Goal: Task Accomplishment & Management: Manage account settings

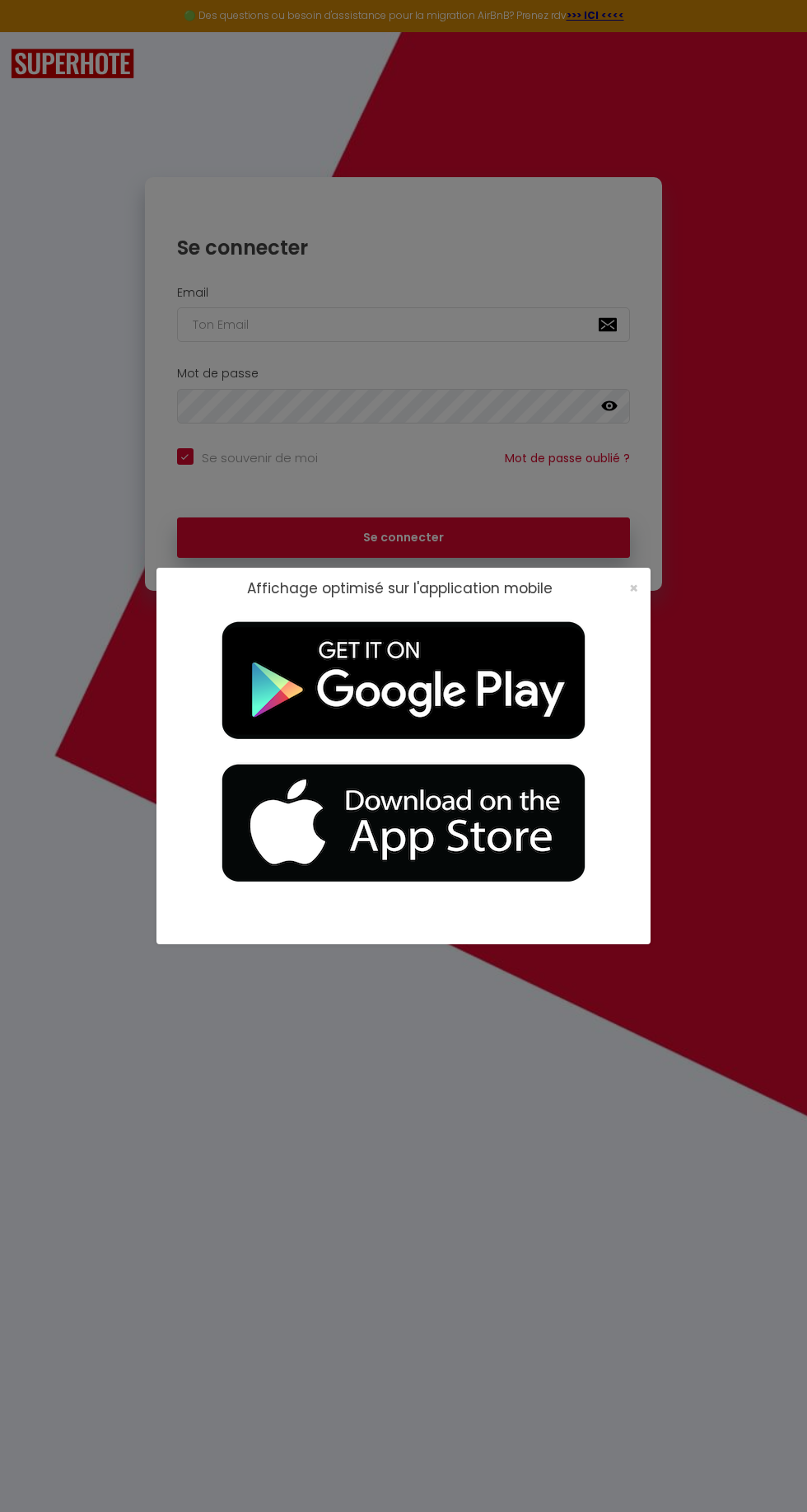
checkbox input "true"
click at [634, 590] on span "×" at bounding box center [634, 587] width 9 height 20
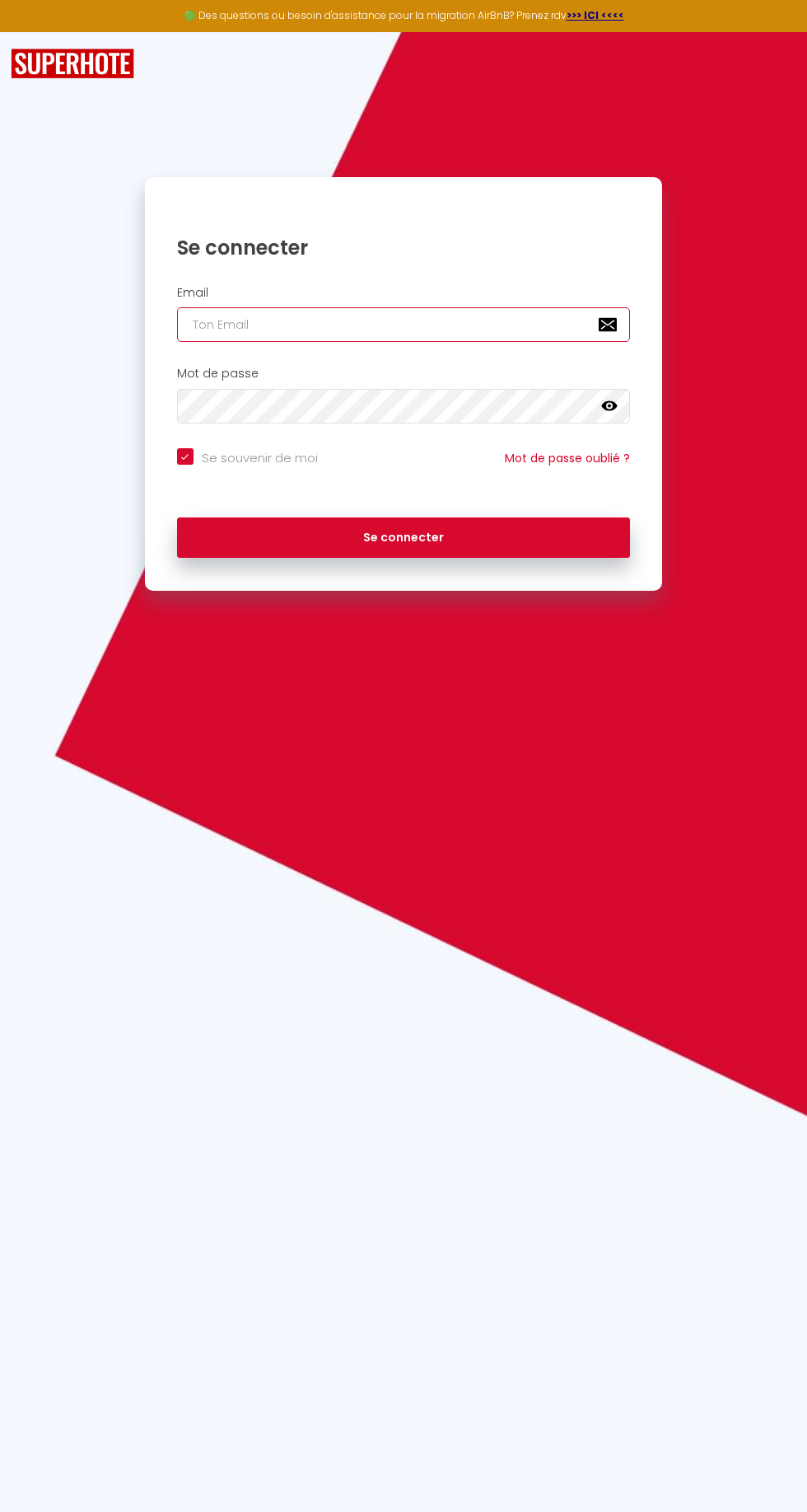
click at [233, 324] on input "email" at bounding box center [404, 325] width 454 height 35
type input "[EMAIL_ADDRESS][DOMAIN_NAME]"
click at [177, 518] on button "Se connecter" at bounding box center [404, 538] width 454 height 41
checkbox input "true"
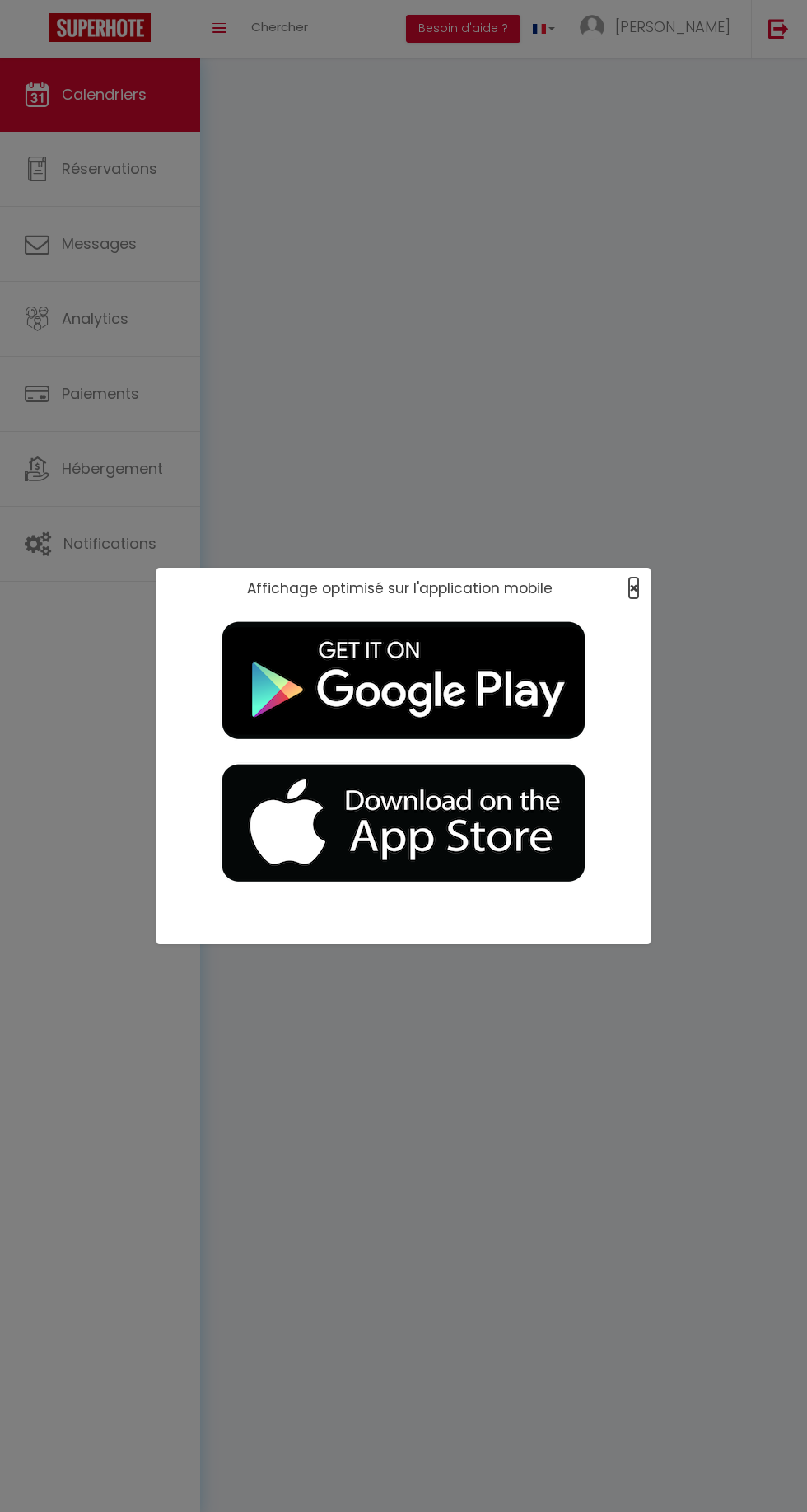
click at [636, 588] on span "×" at bounding box center [634, 587] width 9 height 20
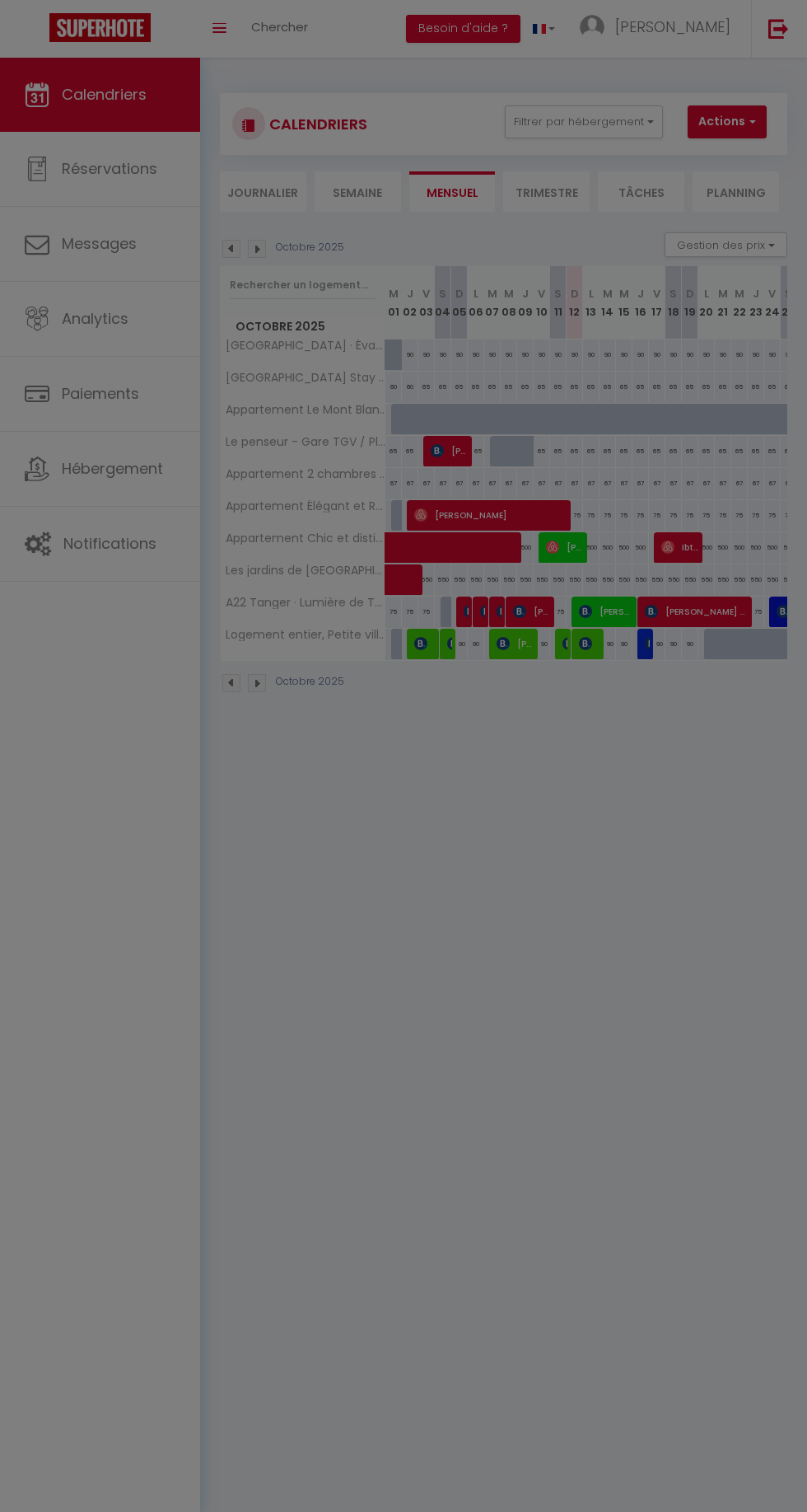
click at [608, 534] on div at bounding box center [404, 383] width 495 height 302
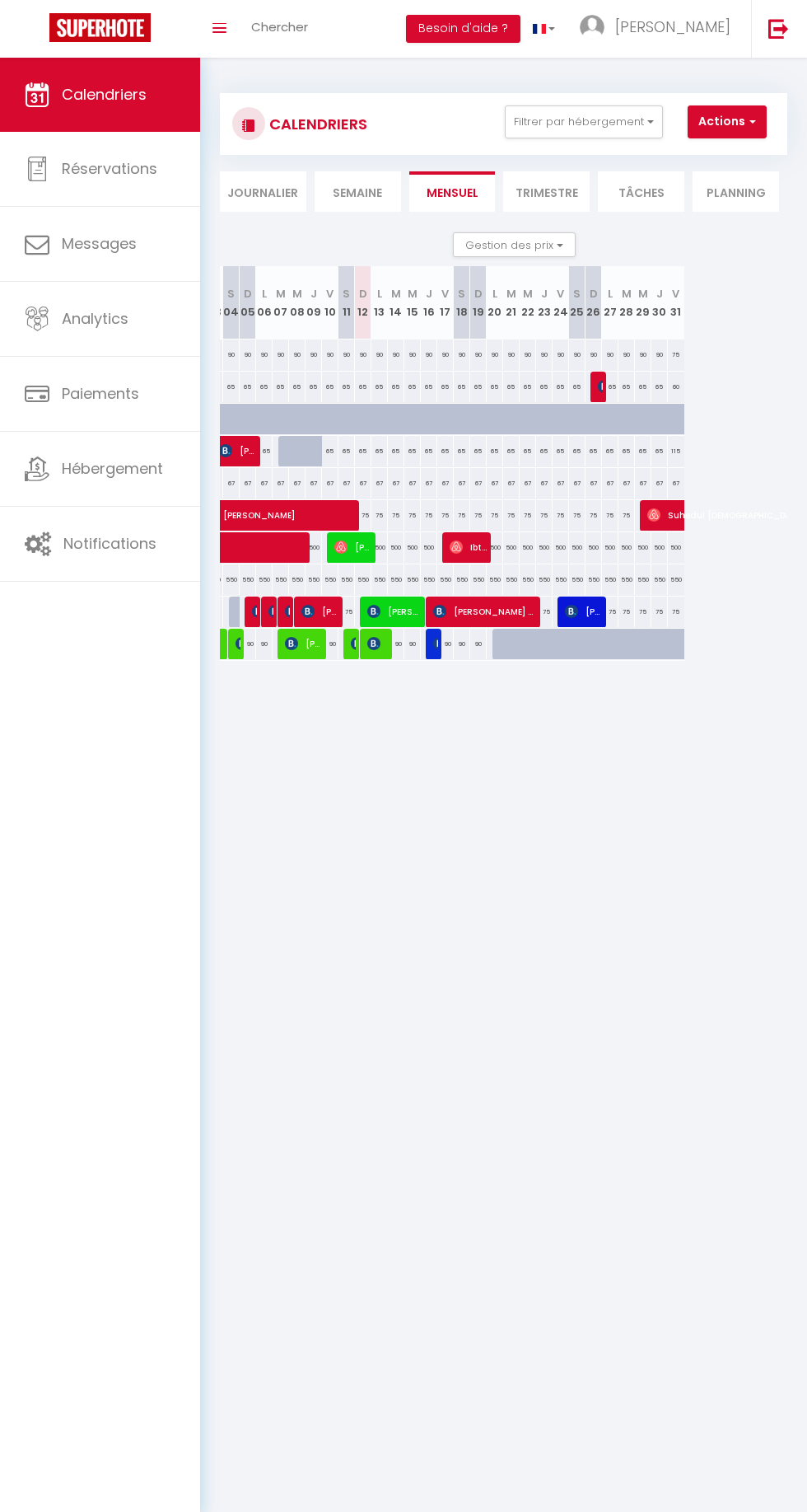
scroll to position [0, 223]
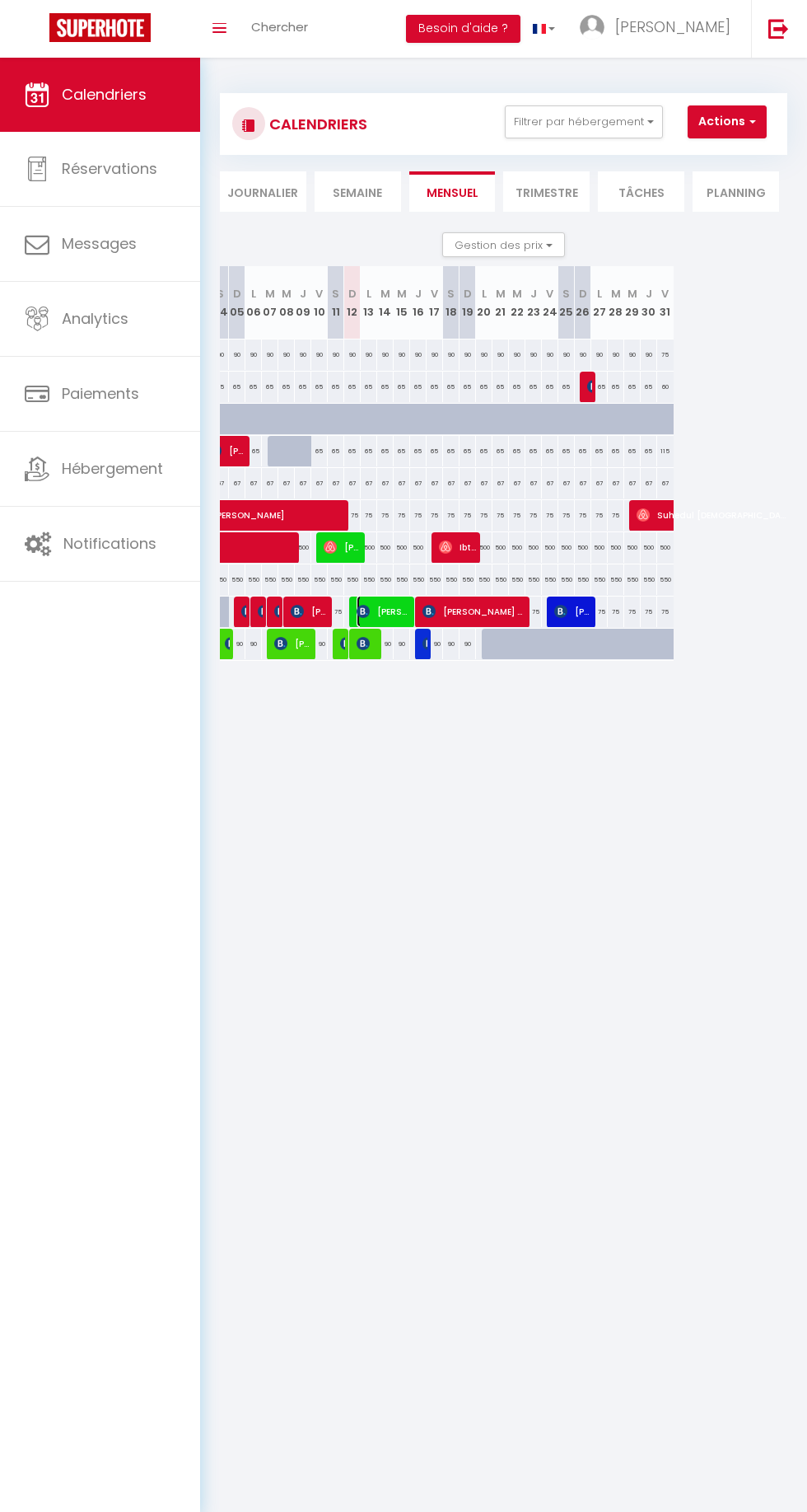
click at [378, 609] on span "[PERSON_NAME]" at bounding box center [385, 611] width 55 height 31
select select "OK"
select select "KO"
select select "0"
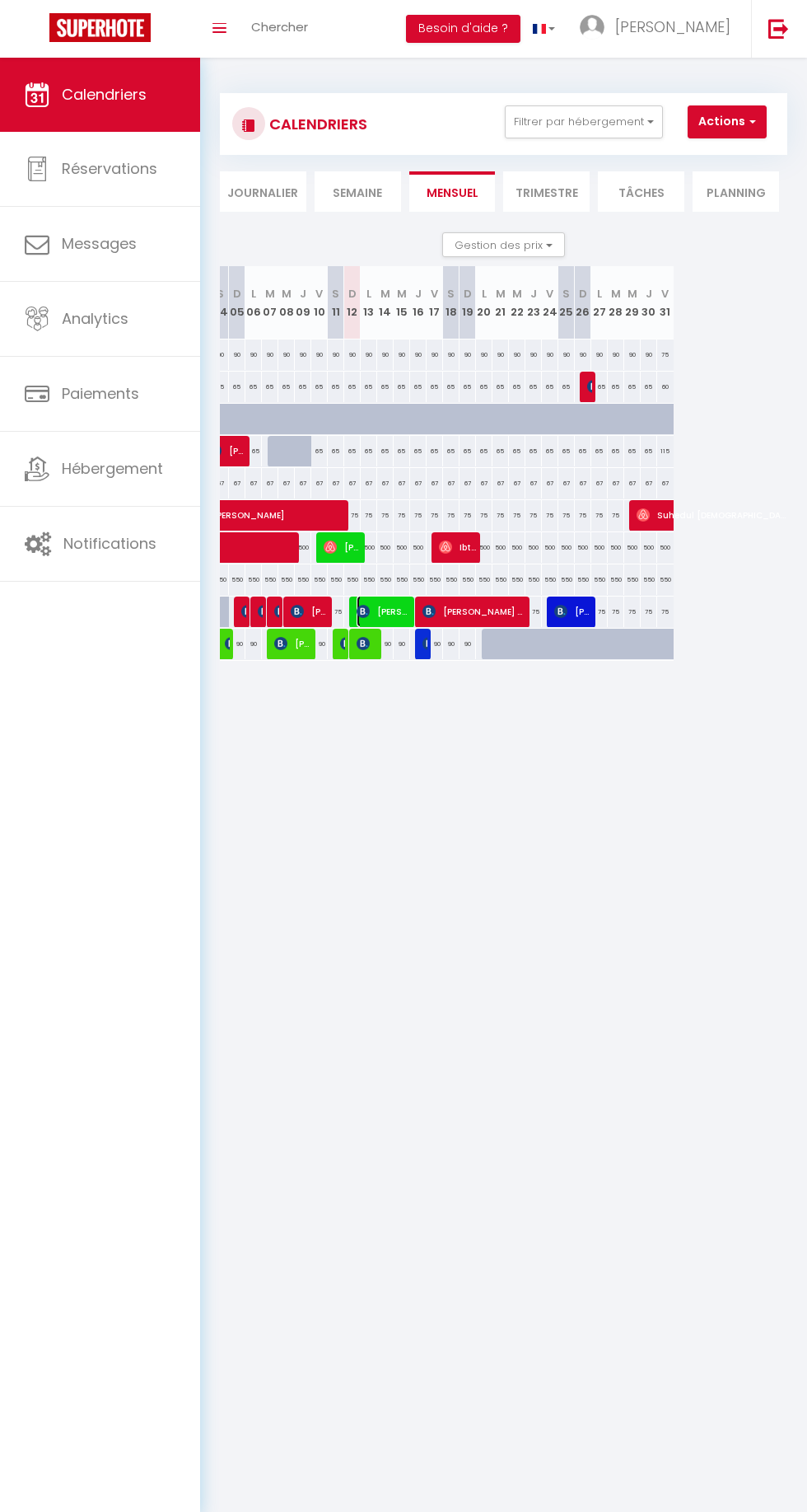
select select "1"
select select
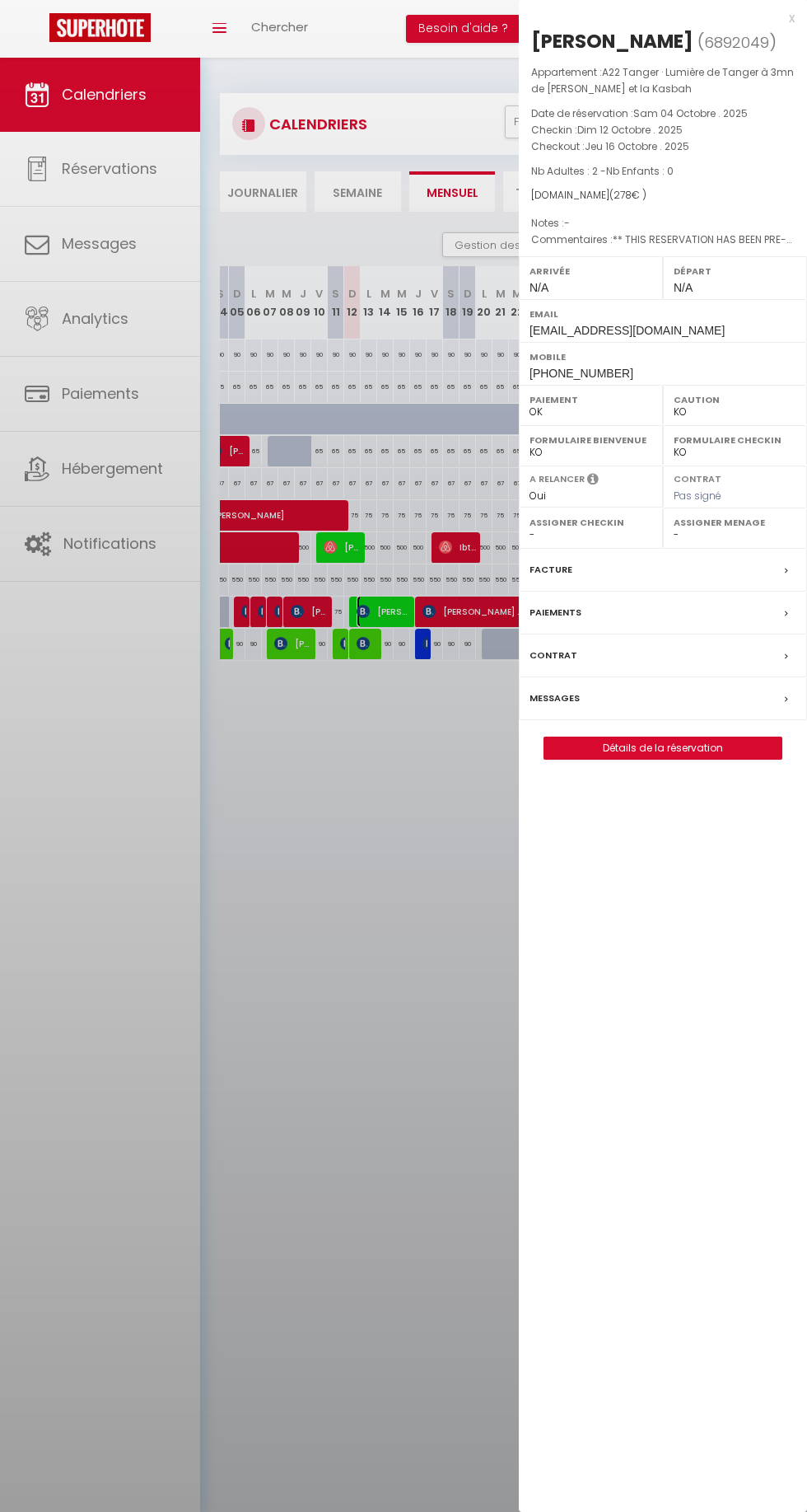
select select "30421"
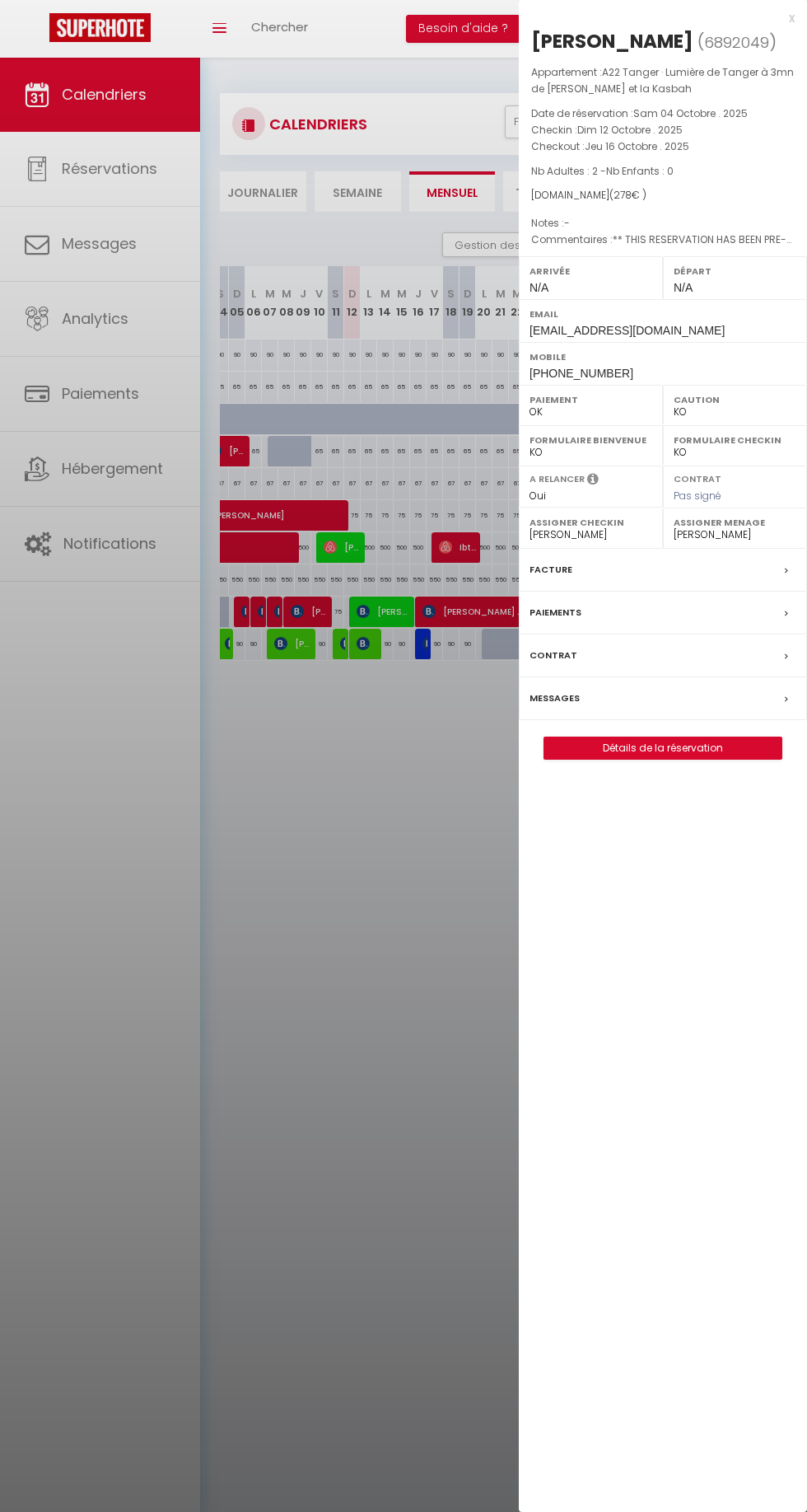
click at [340, 781] on div at bounding box center [403, 756] width 807 height 1512
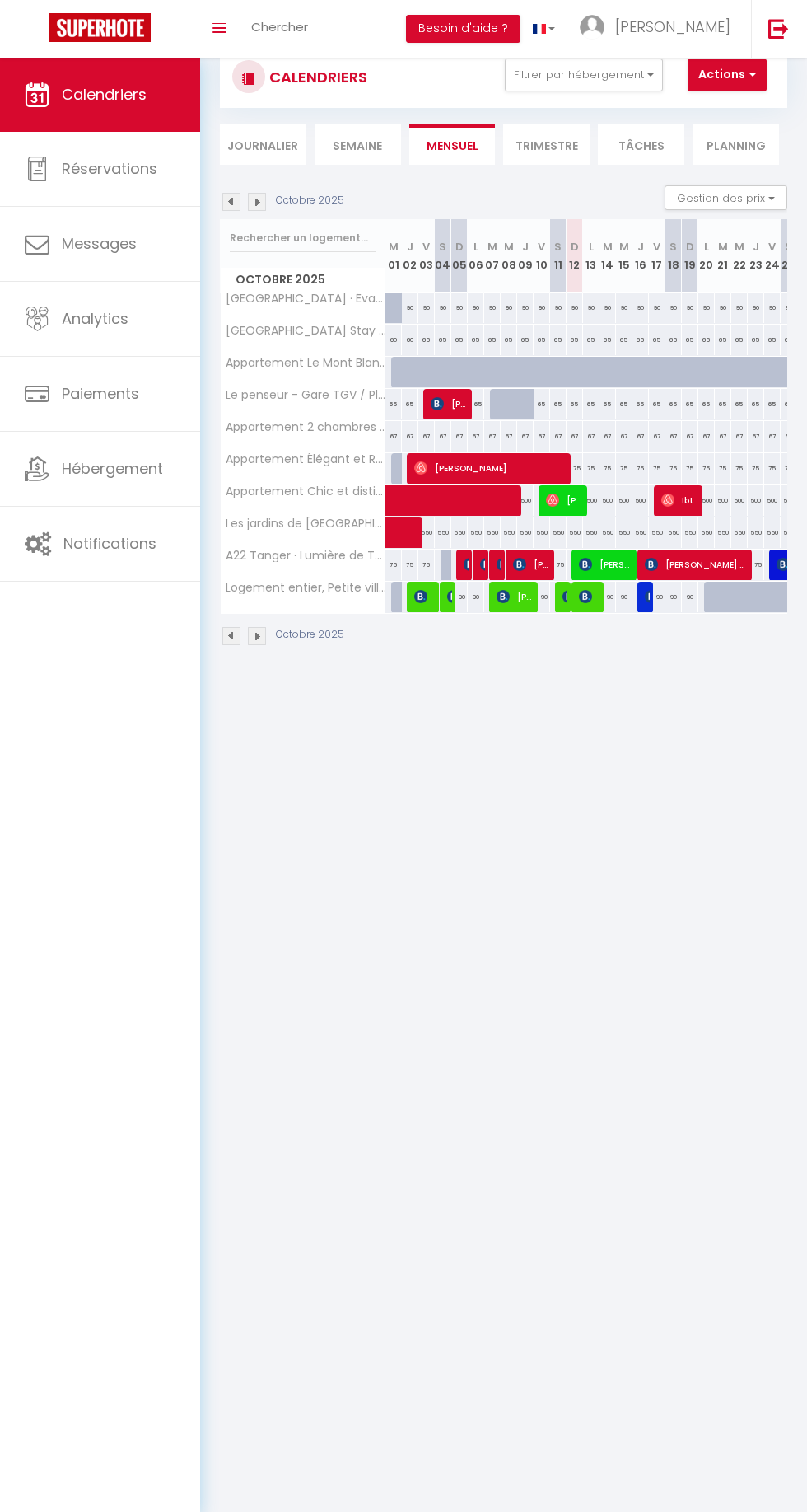
scroll to position [55, 0]
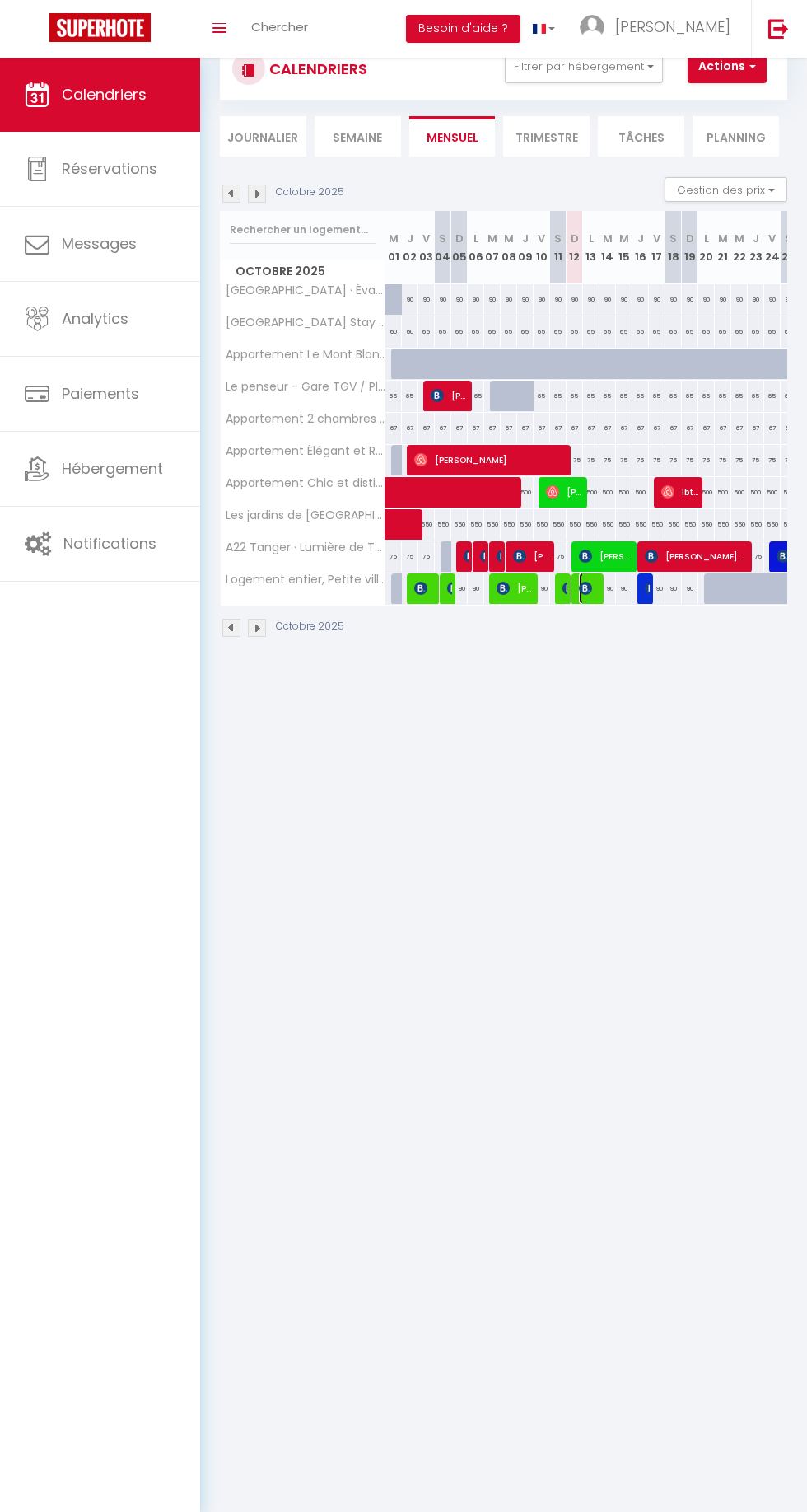
click at [585, 587] on img at bounding box center [586, 589] width 14 height 14
select select
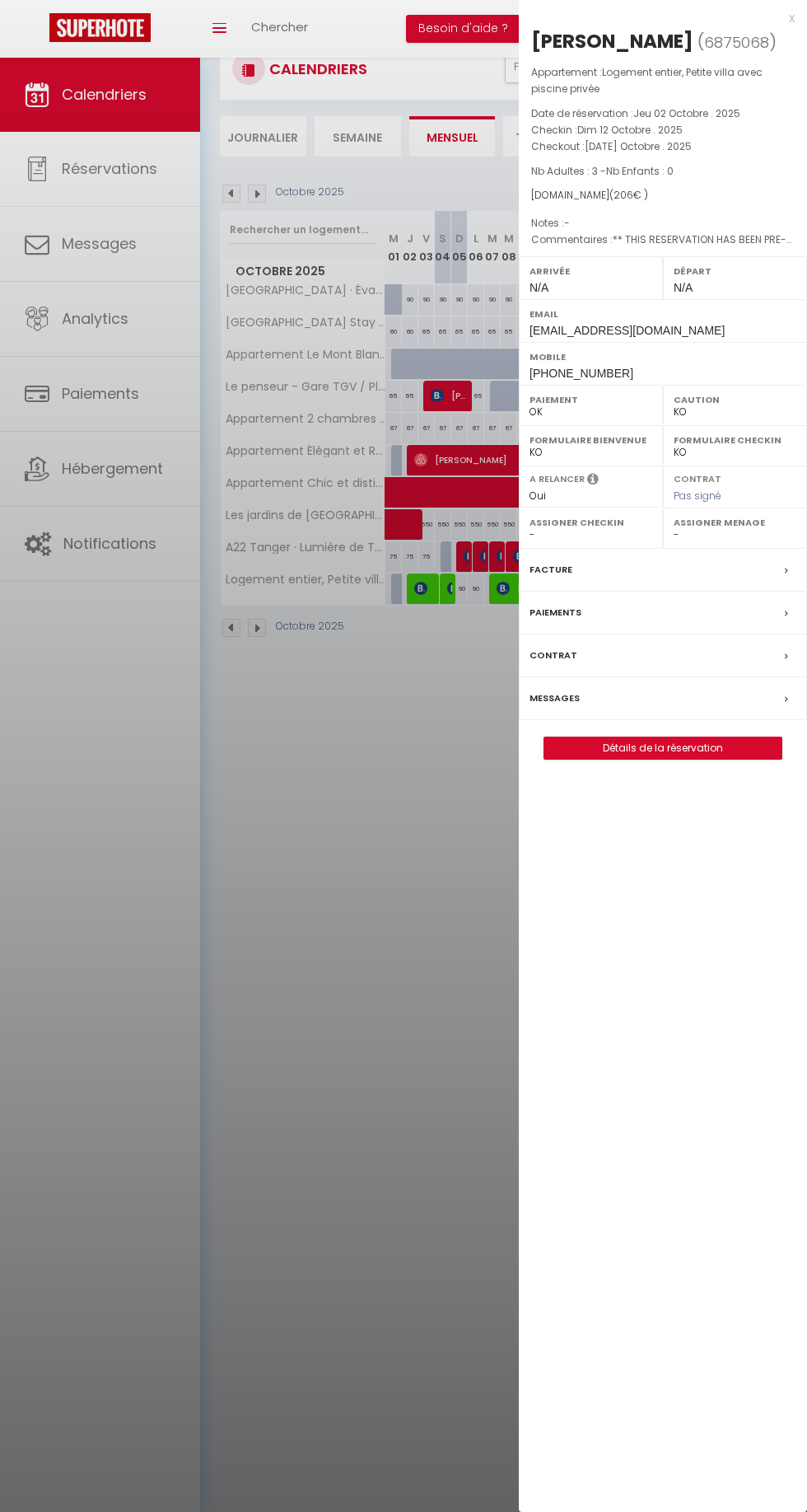
click at [437, 668] on div at bounding box center [403, 756] width 807 height 1512
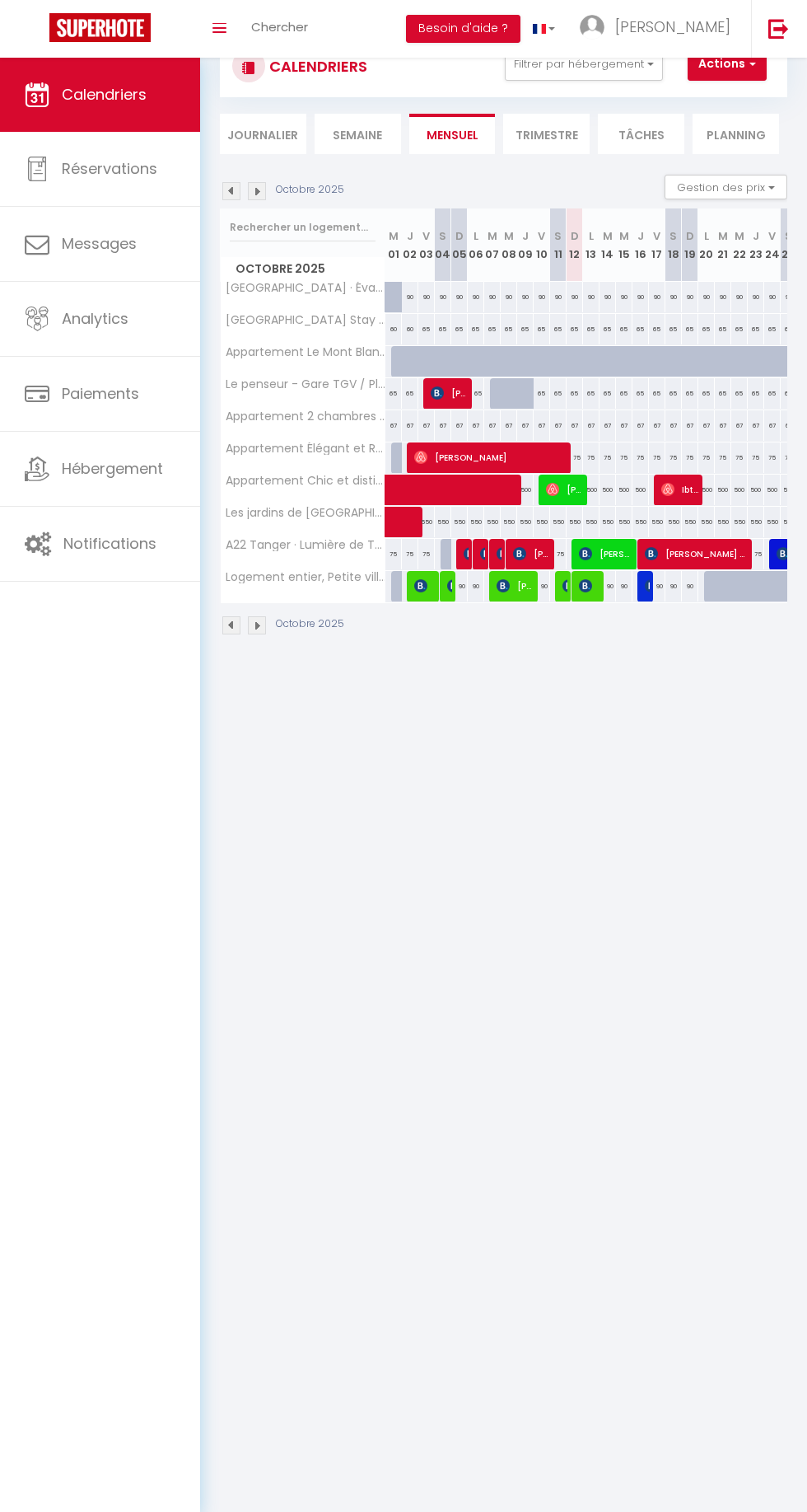
scroll to position [130, 0]
click at [303, 572] on span "Logement entier, Petite villa avec piscine privée" at bounding box center [305, 577] width 165 height 13
click at [88, 464] on span "Hébergement" at bounding box center [112, 468] width 101 height 20
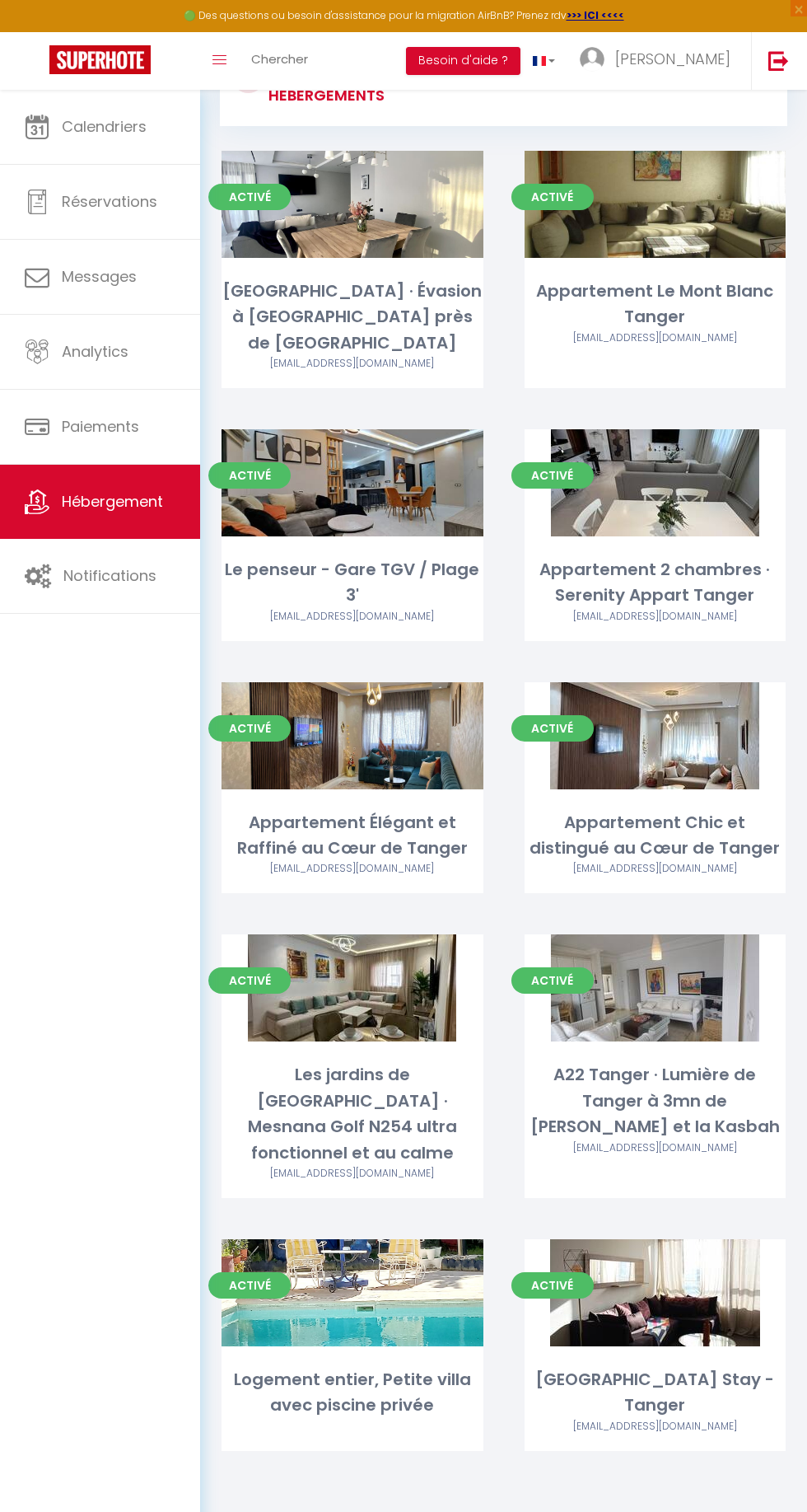
scroll to position [204, 0]
click at [344, 1276] on link "Editer" at bounding box center [352, 1293] width 99 height 33
click at [350, 1276] on link "Editer" at bounding box center [352, 1293] width 99 height 33
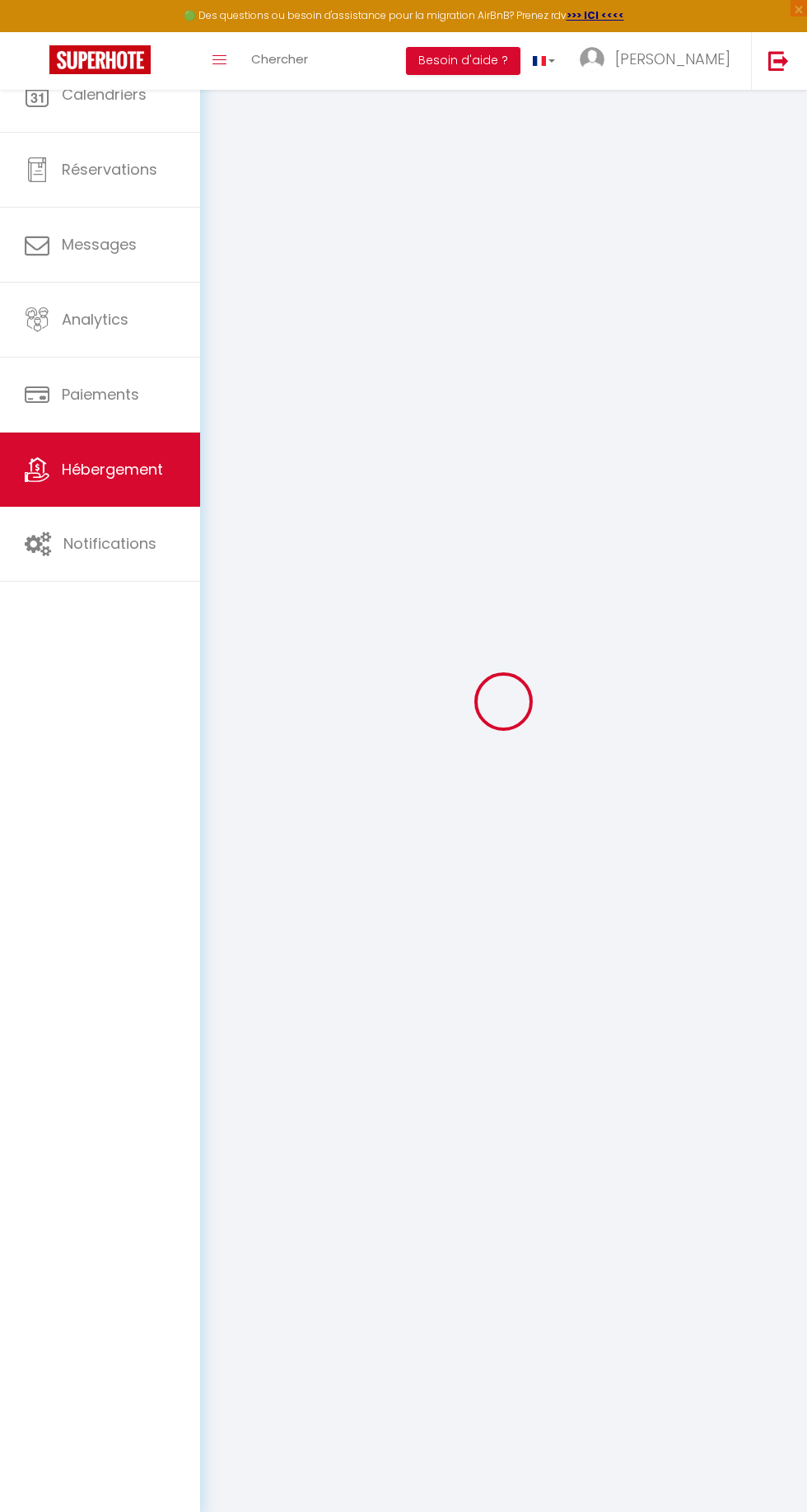
scroll to position [204, 0]
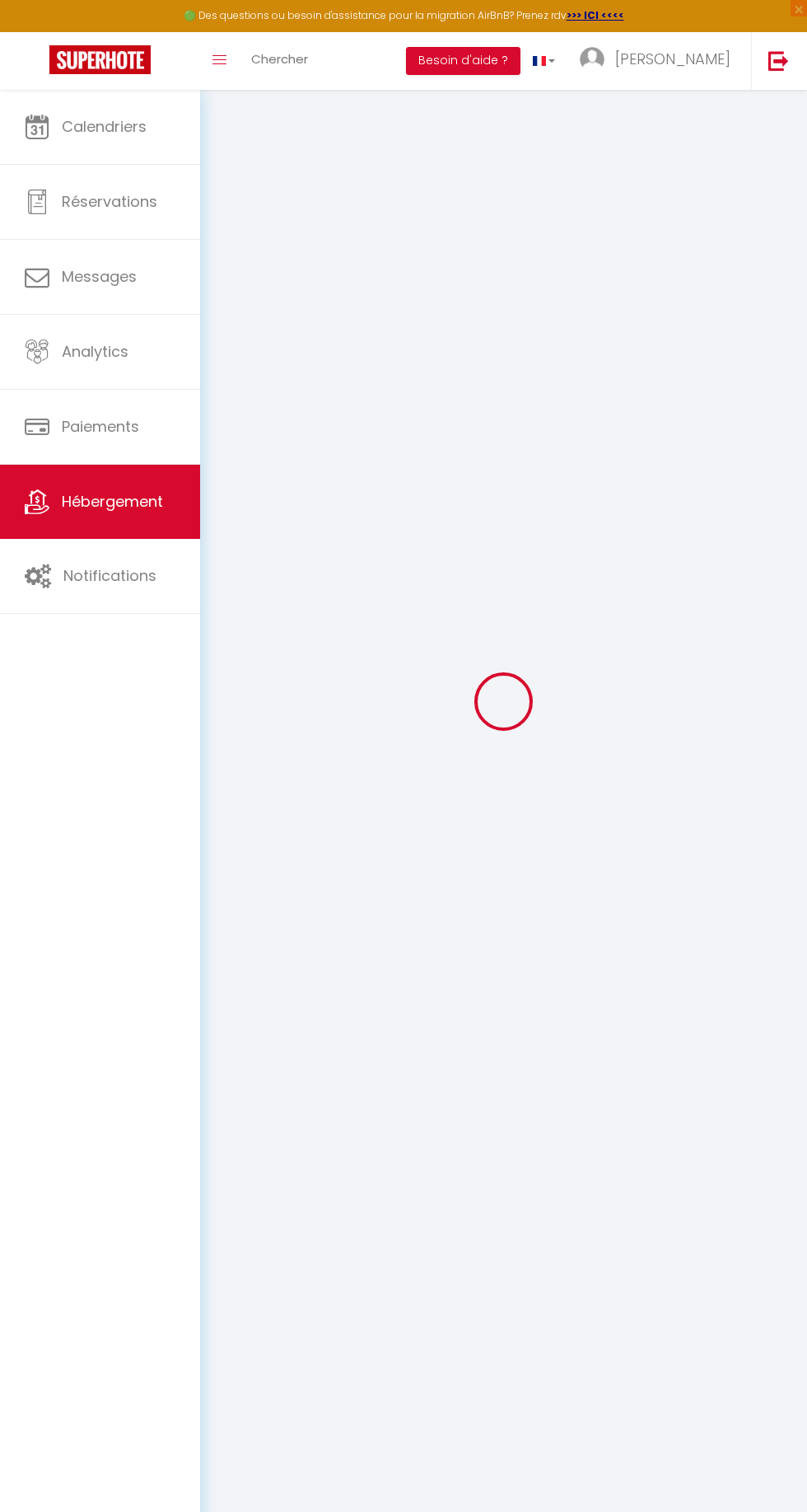
select select
checkbox input "false"
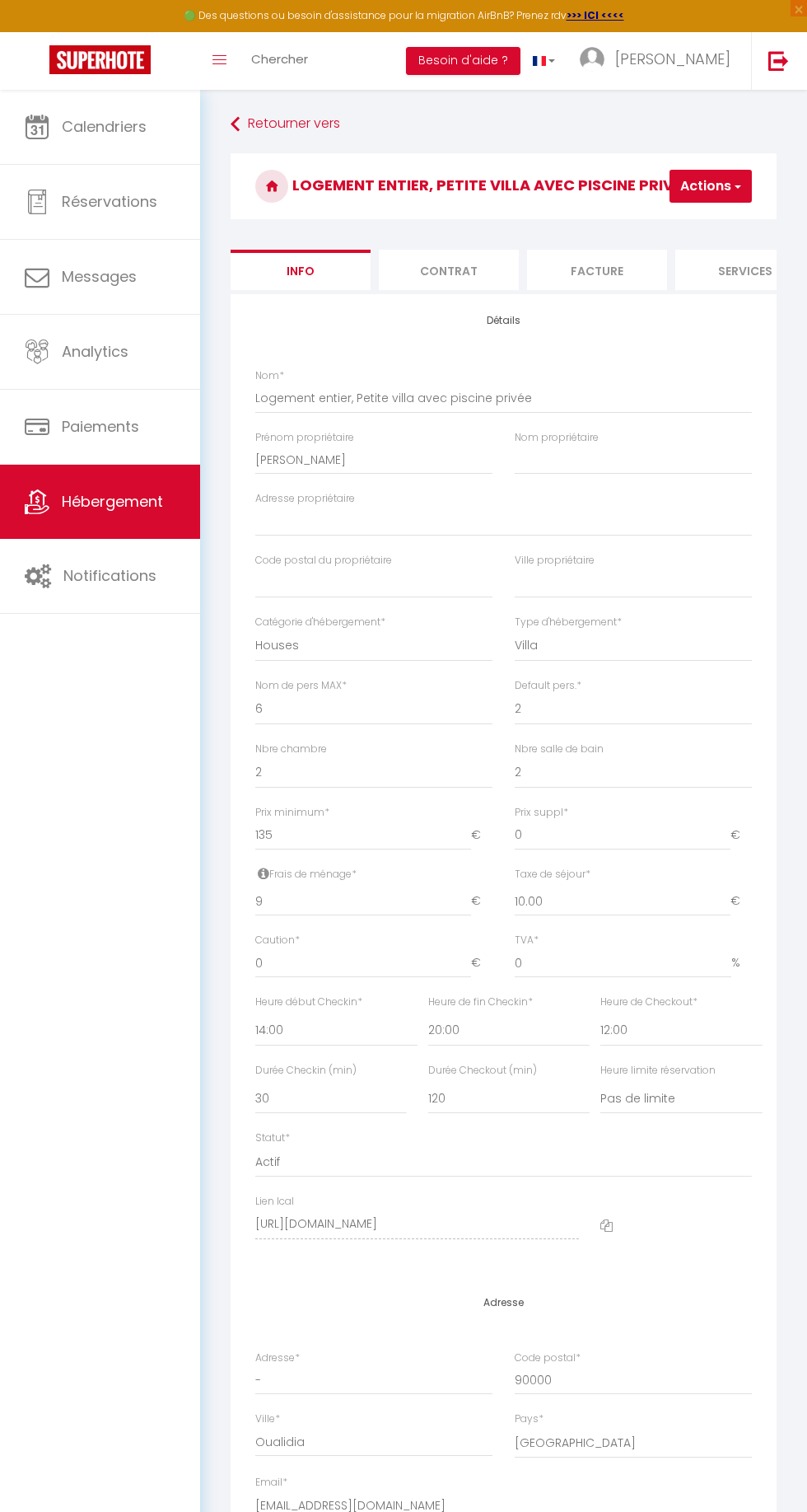
click at [613, 267] on li "Facture" at bounding box center [598, 269] width 140 height 40
select select
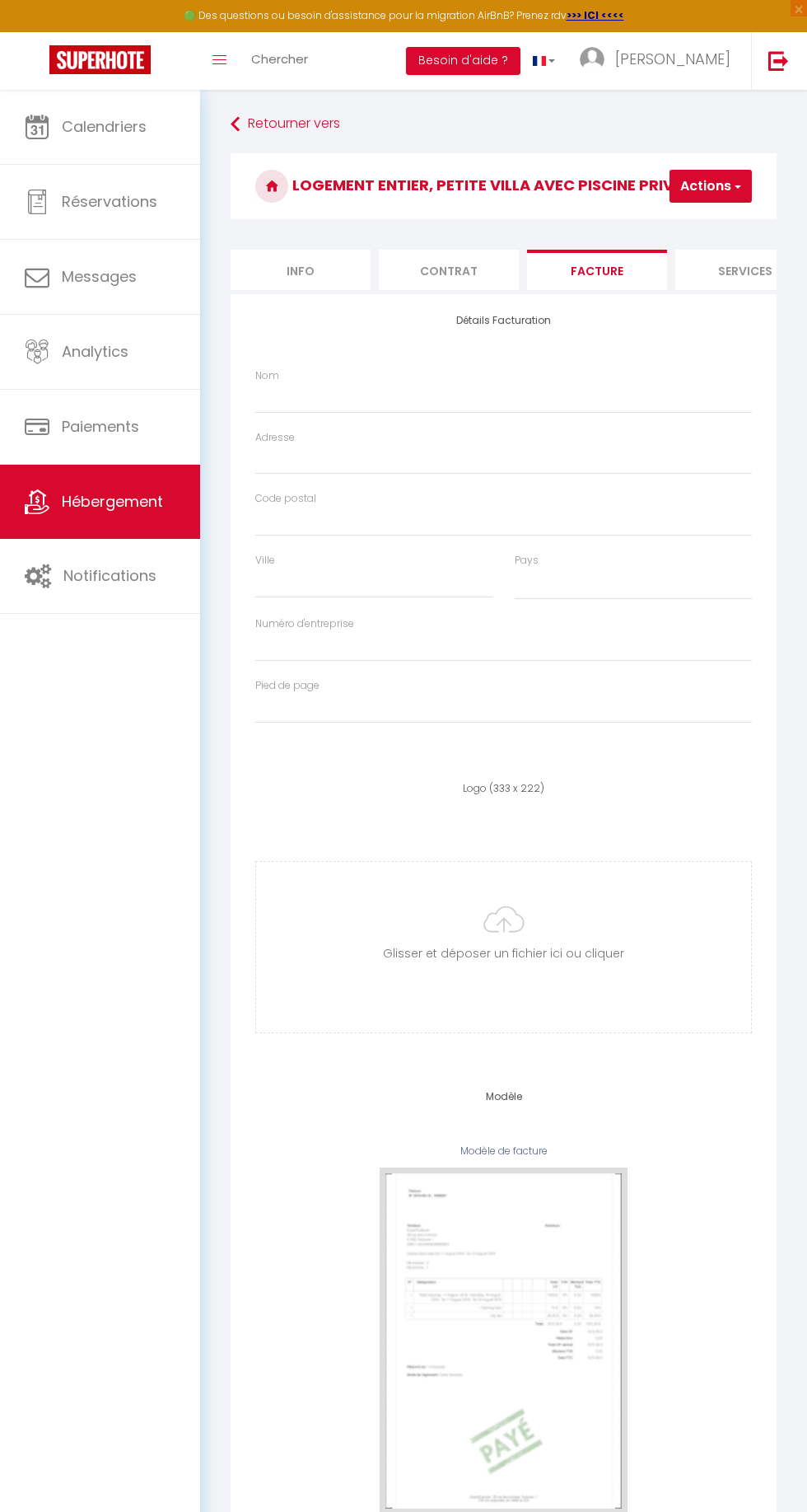
click at [729, 269] on li "Services" at bounding box center [746, 269] width 140 height 40
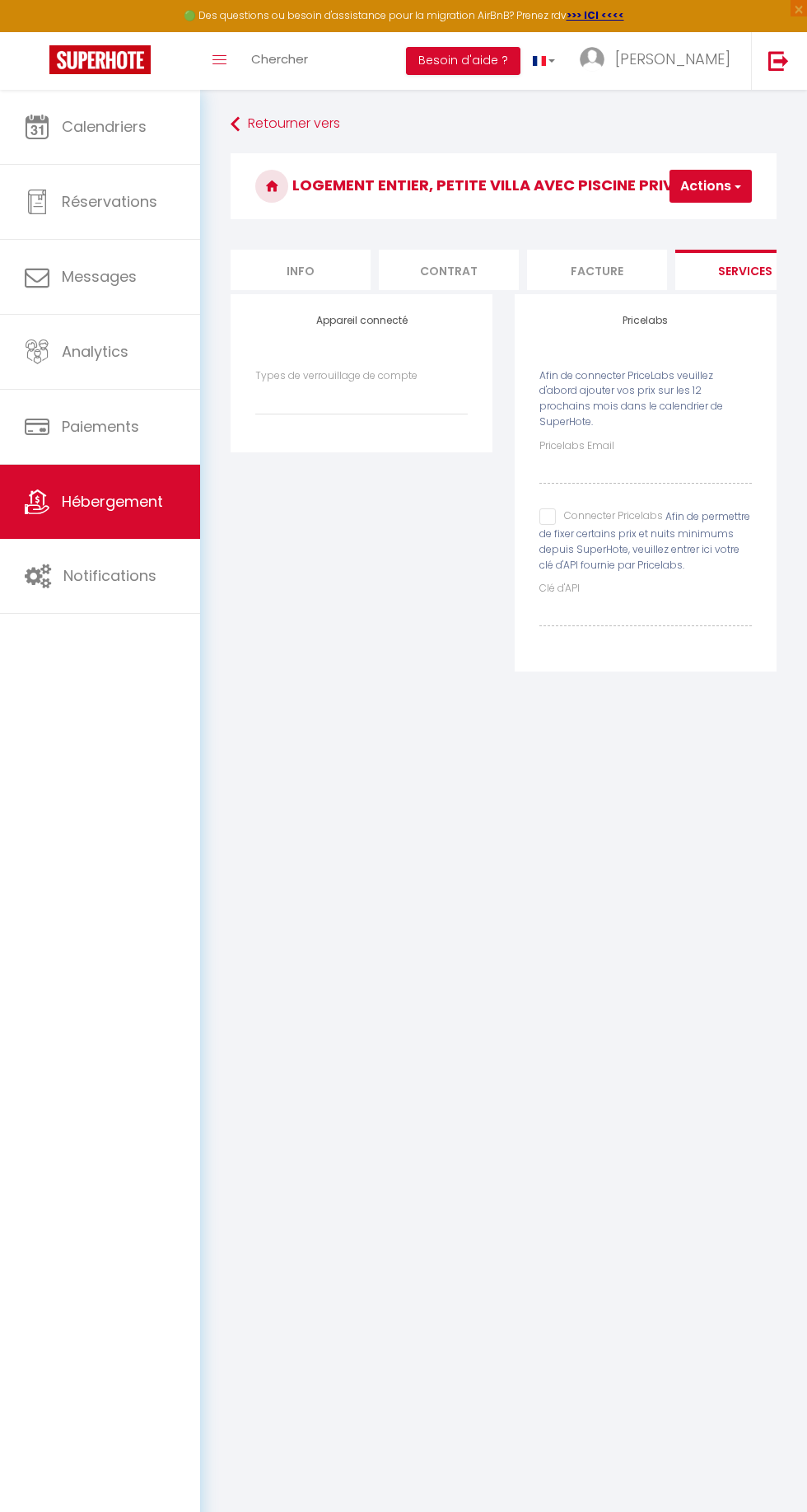
click at [451, 271] on li "Contrat" at bounding box center [449, 269] width 140 height 40
select select
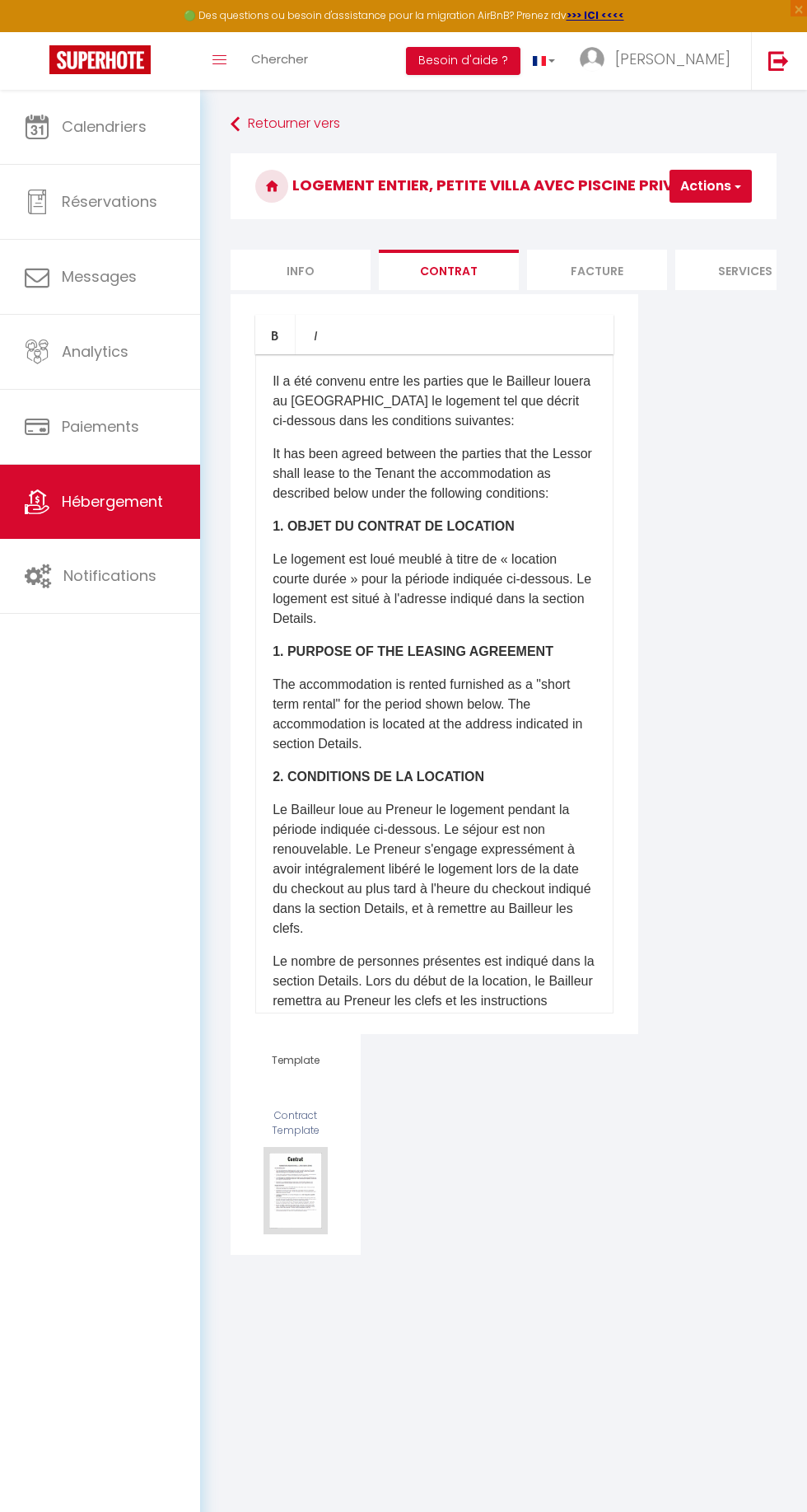
click at [569, 256] on li "Facture" at bounding box center [598, 269] width 140 height 40
select select
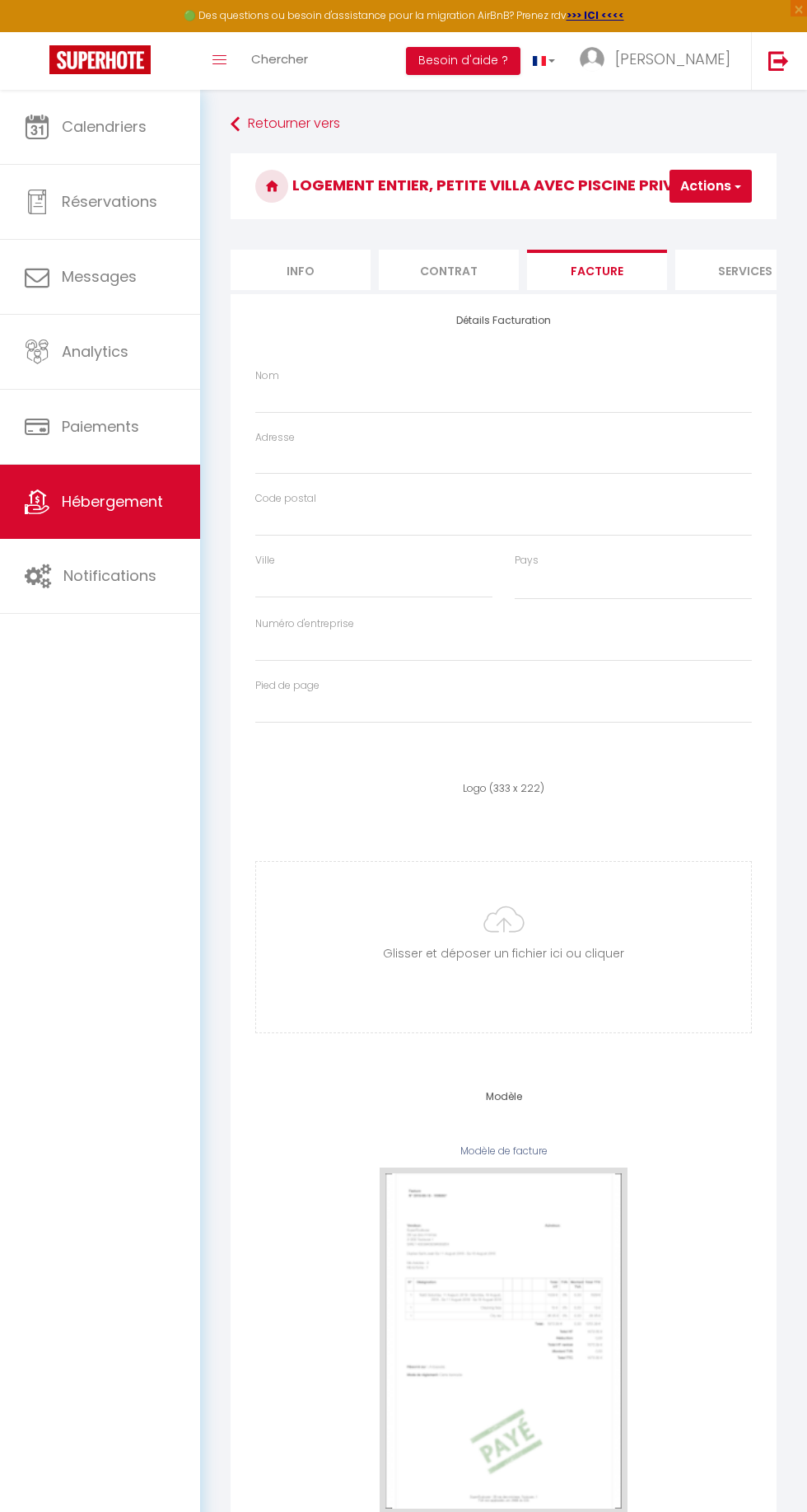
select select
click at [768, 283] on li "Services" at bounding box center [746, 269] width 140 height 40
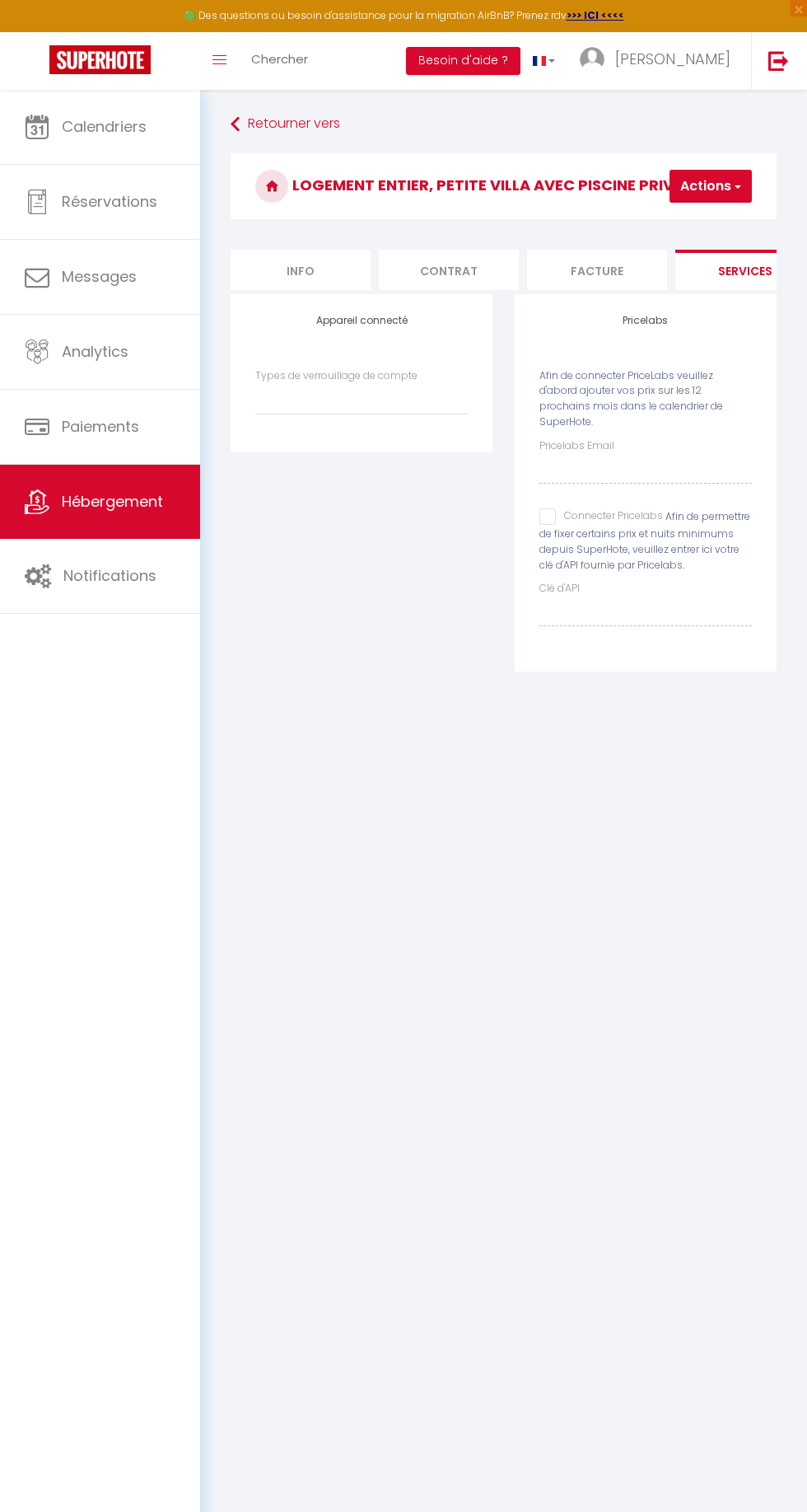
select select
click at [321, 400] on select "Types de verrouillage de compte" at bounding box center [361, 399] width 212 height 31
click at [108, 497] on span "Hébergement" at bounding box center [112, 500] width 101 height 20
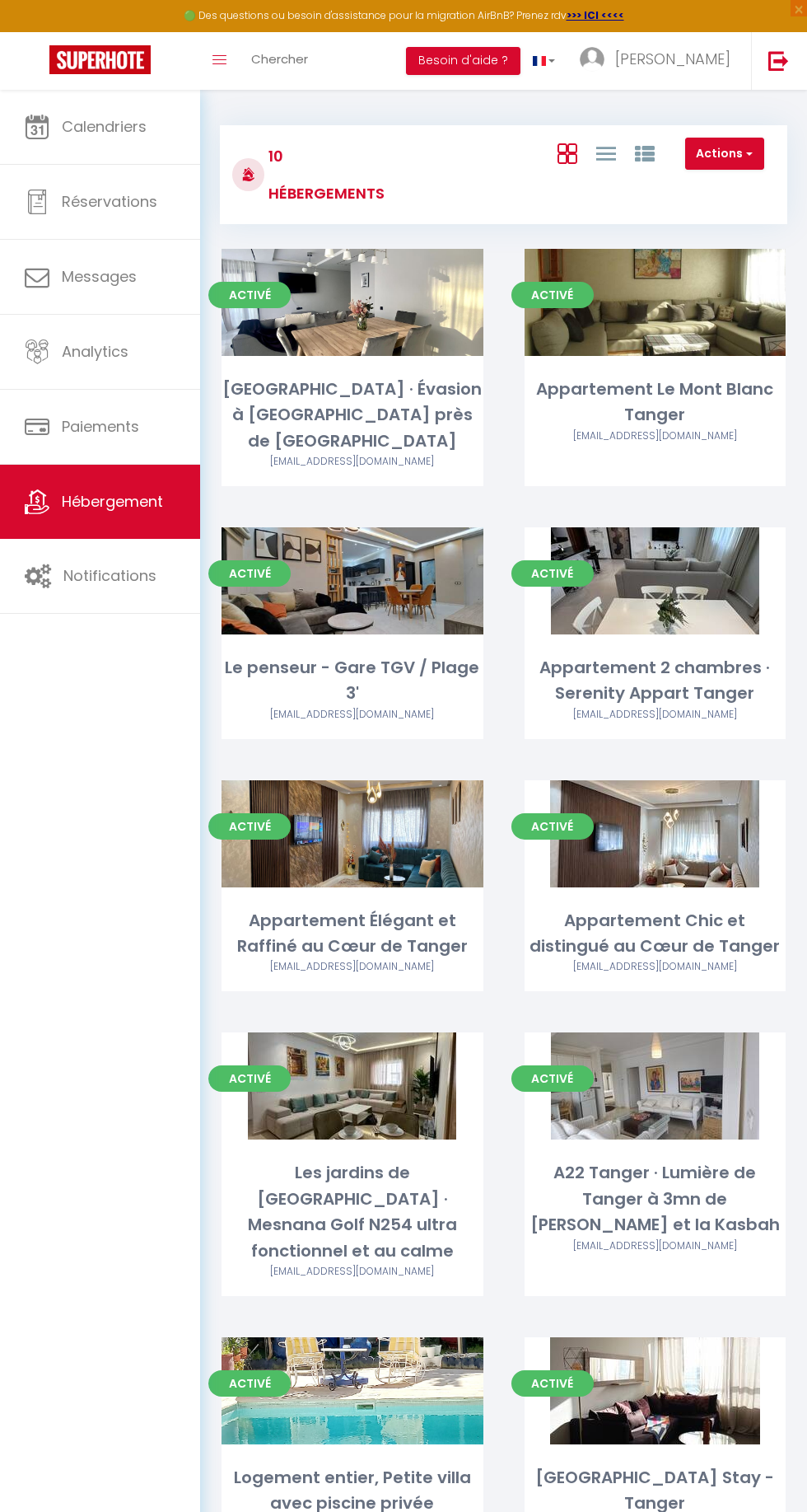
click at [366, 298] on link "Editer" at bounding box center [352, 303] width 99 height 33
click at [341, 305] on link "Editer" at bounding box center [352, 303] width 99 height 33
click at [345, 300] on link "Editer" at bounding box center [352, 303] width 99 height 33
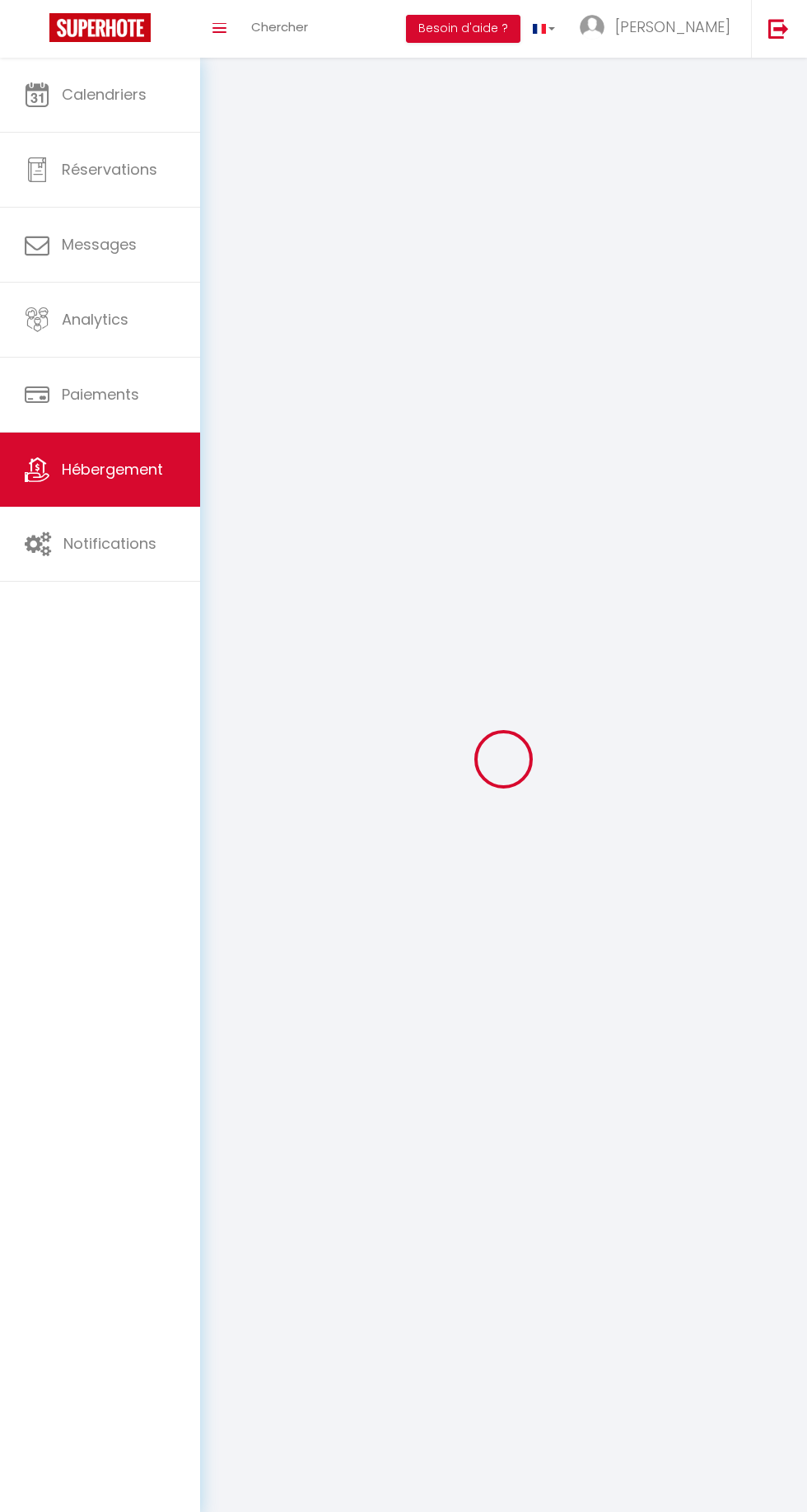
select select "28"
select select
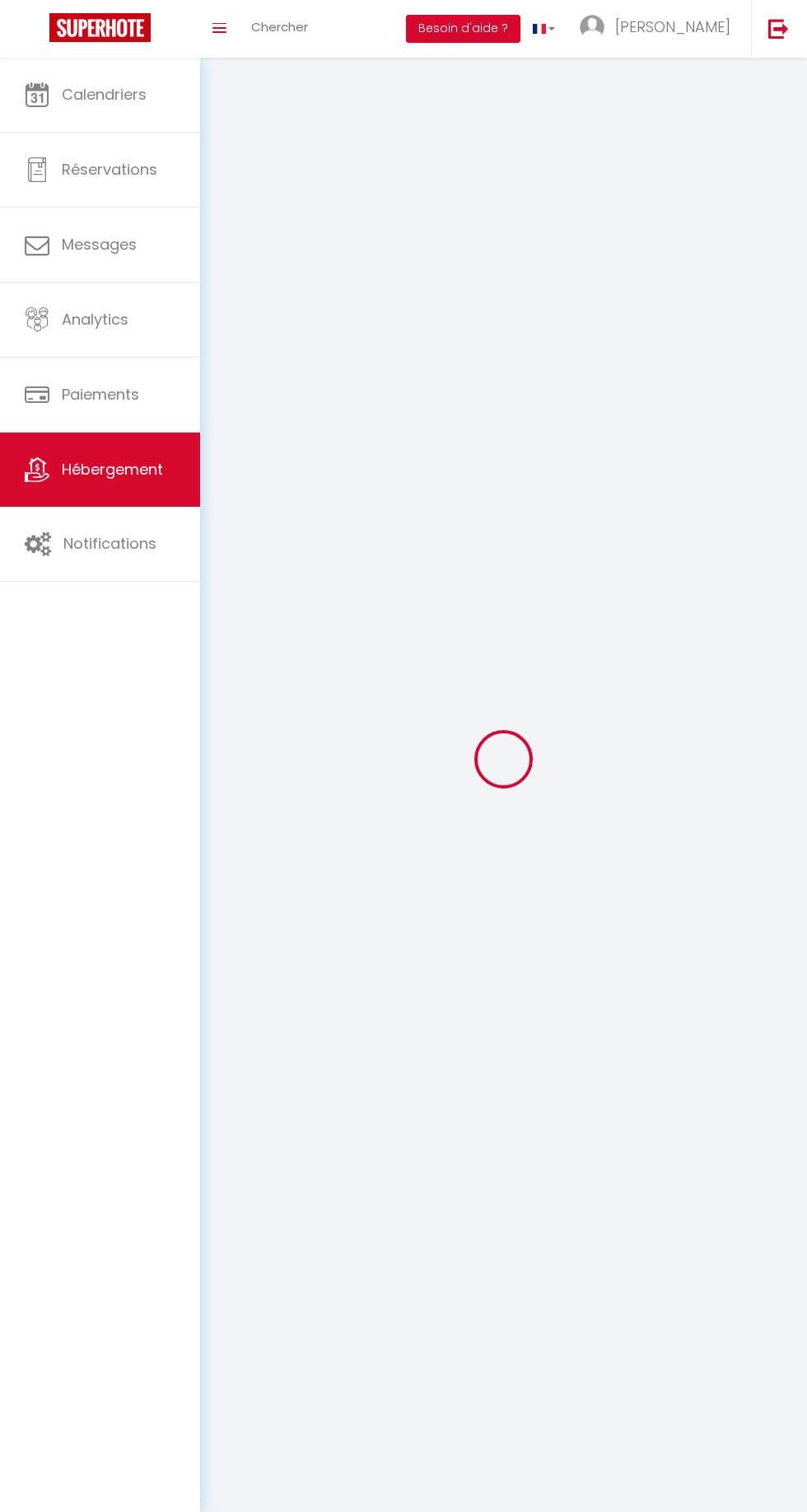
select select
checkbox input "false"
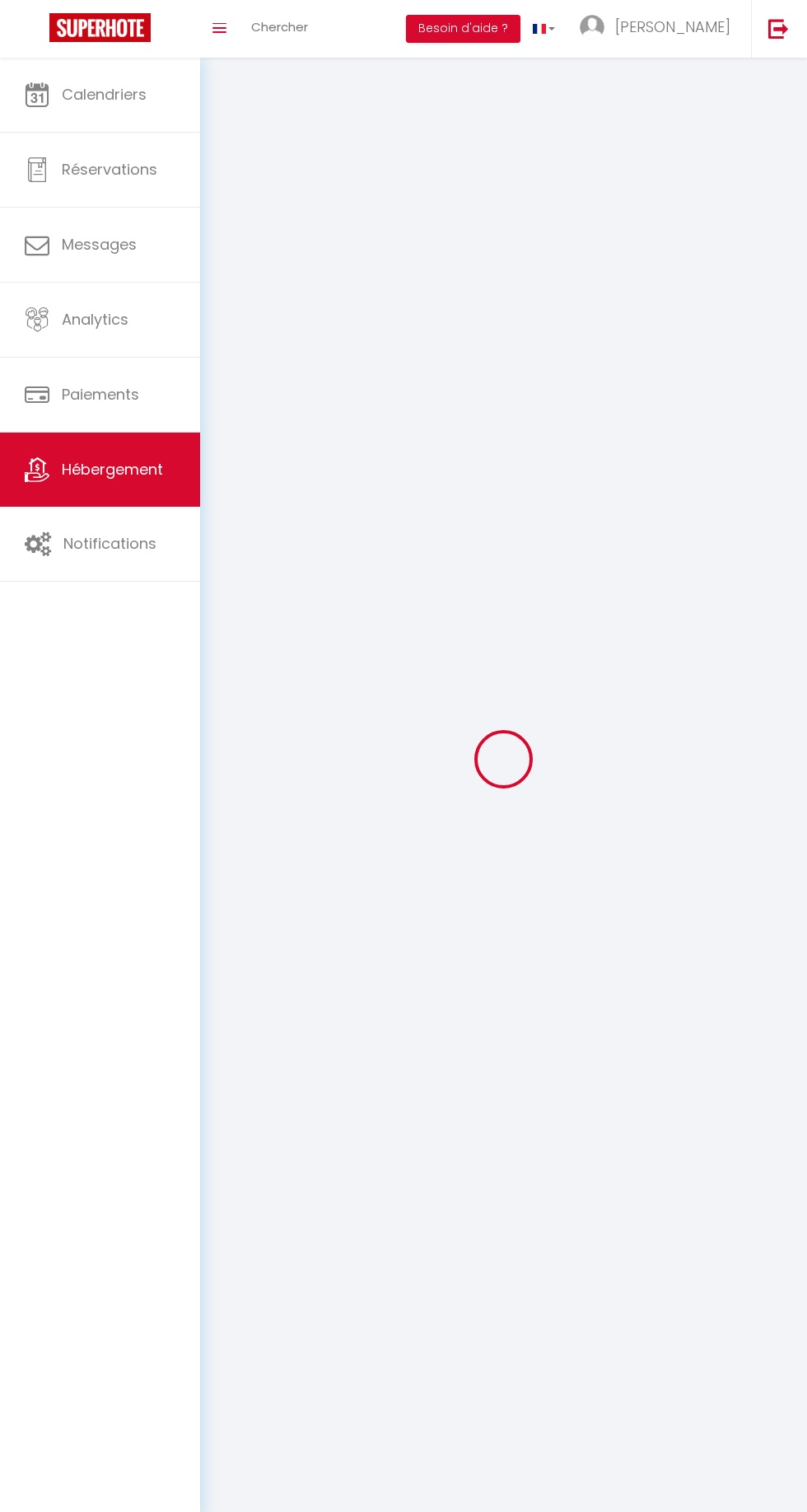
select select
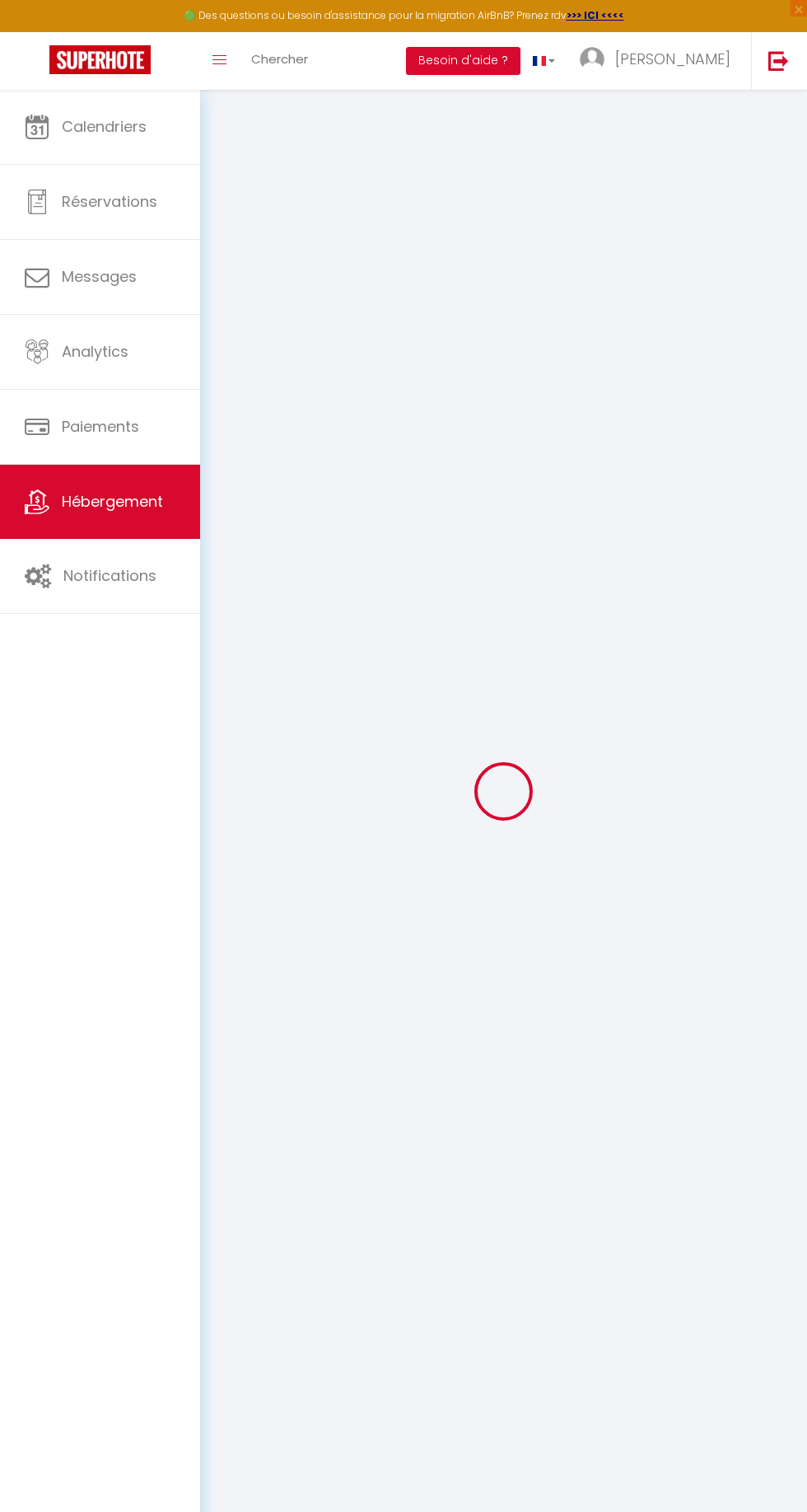
select select
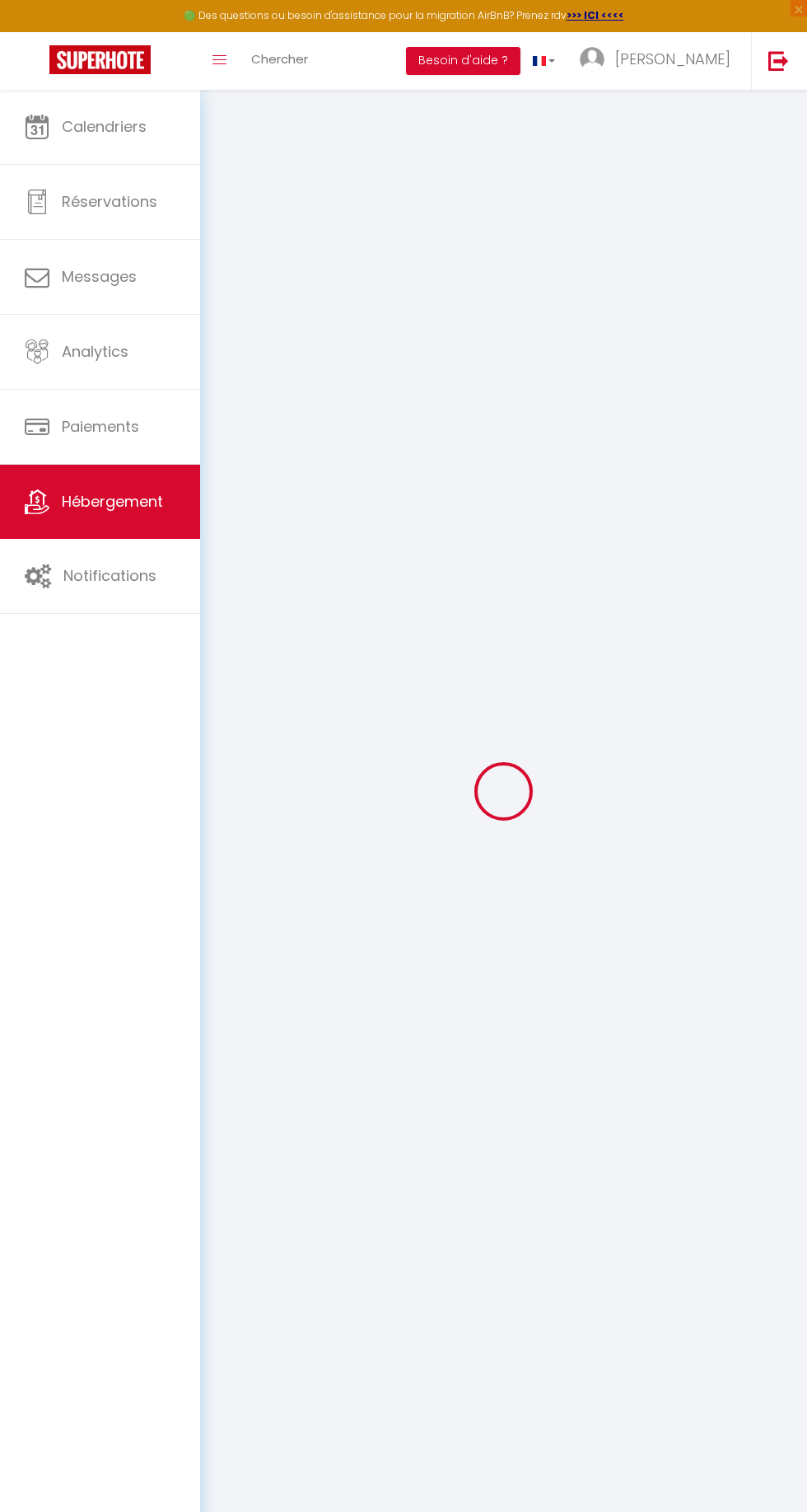
select select
checkbox input "false"
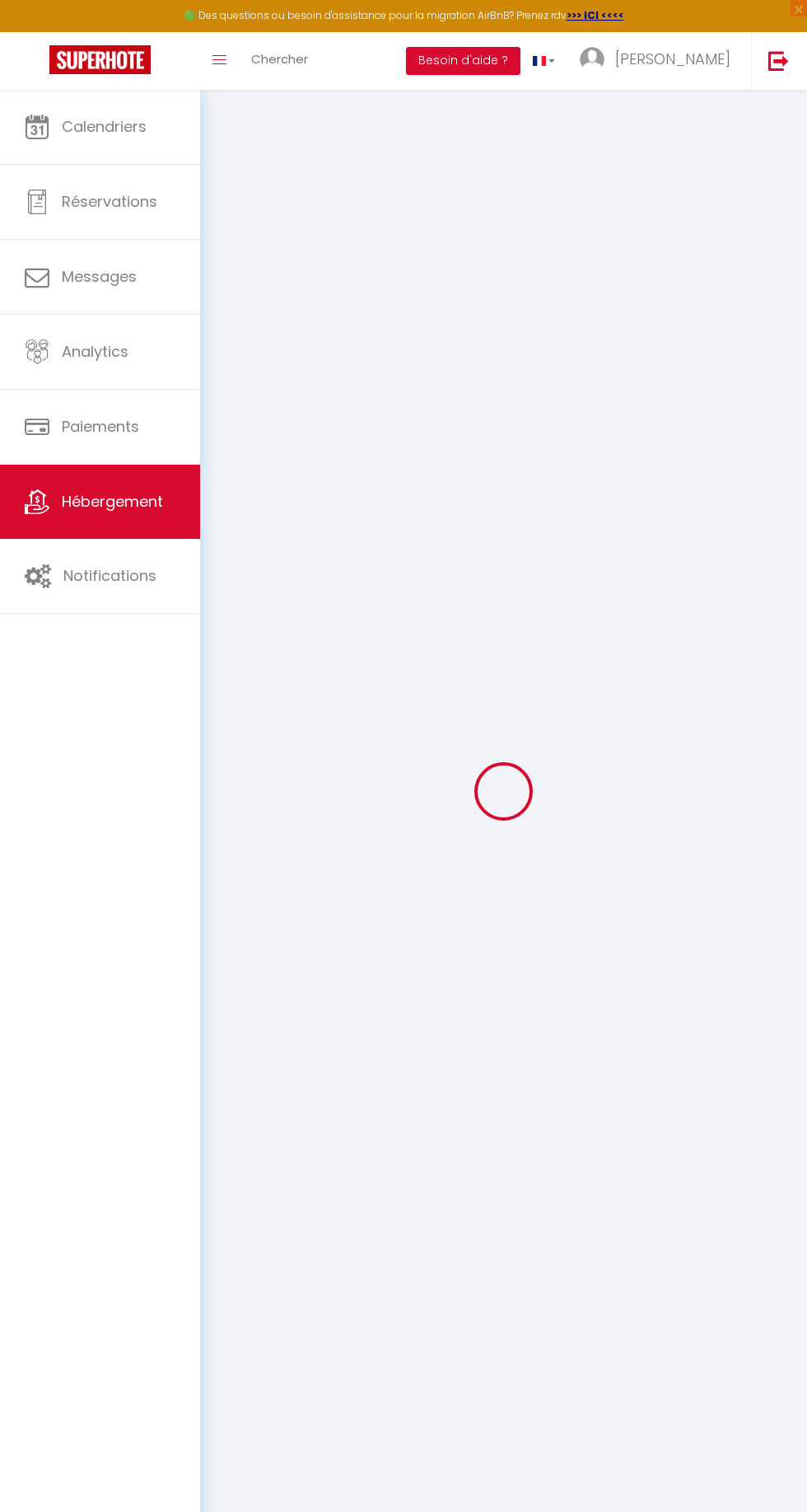
select select
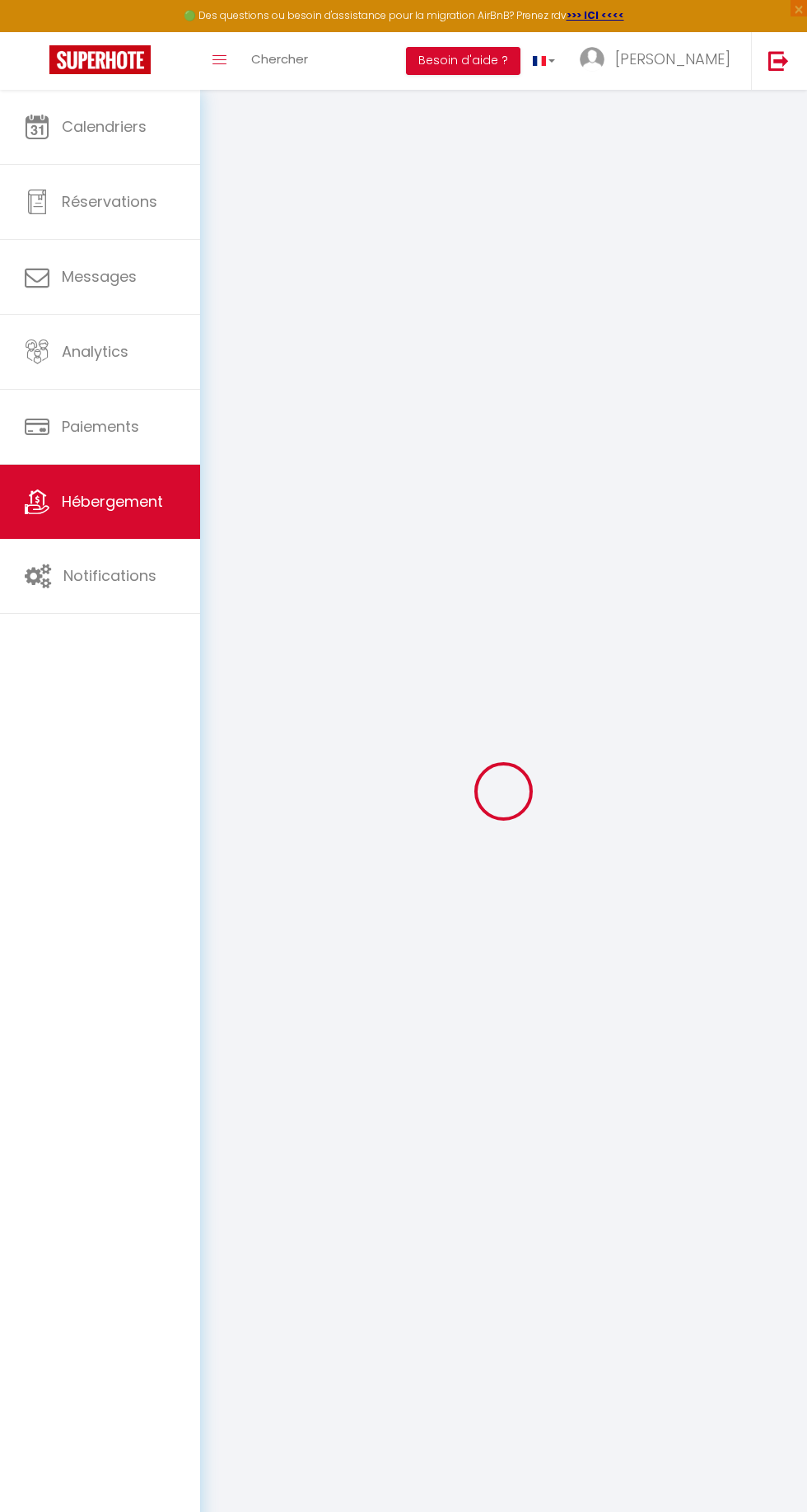
select select
checkbox input "false"
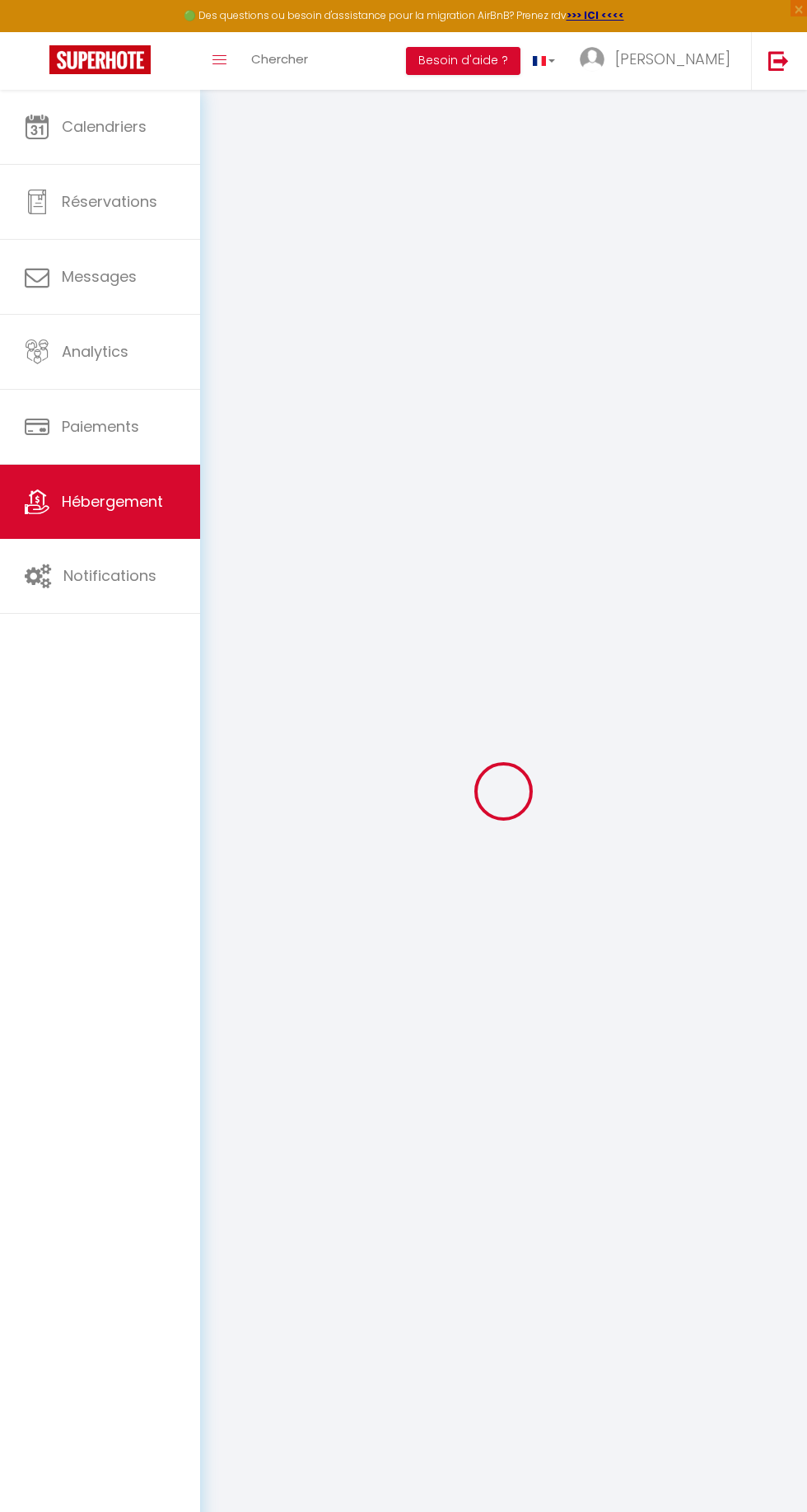
checkbox input "false"
select select
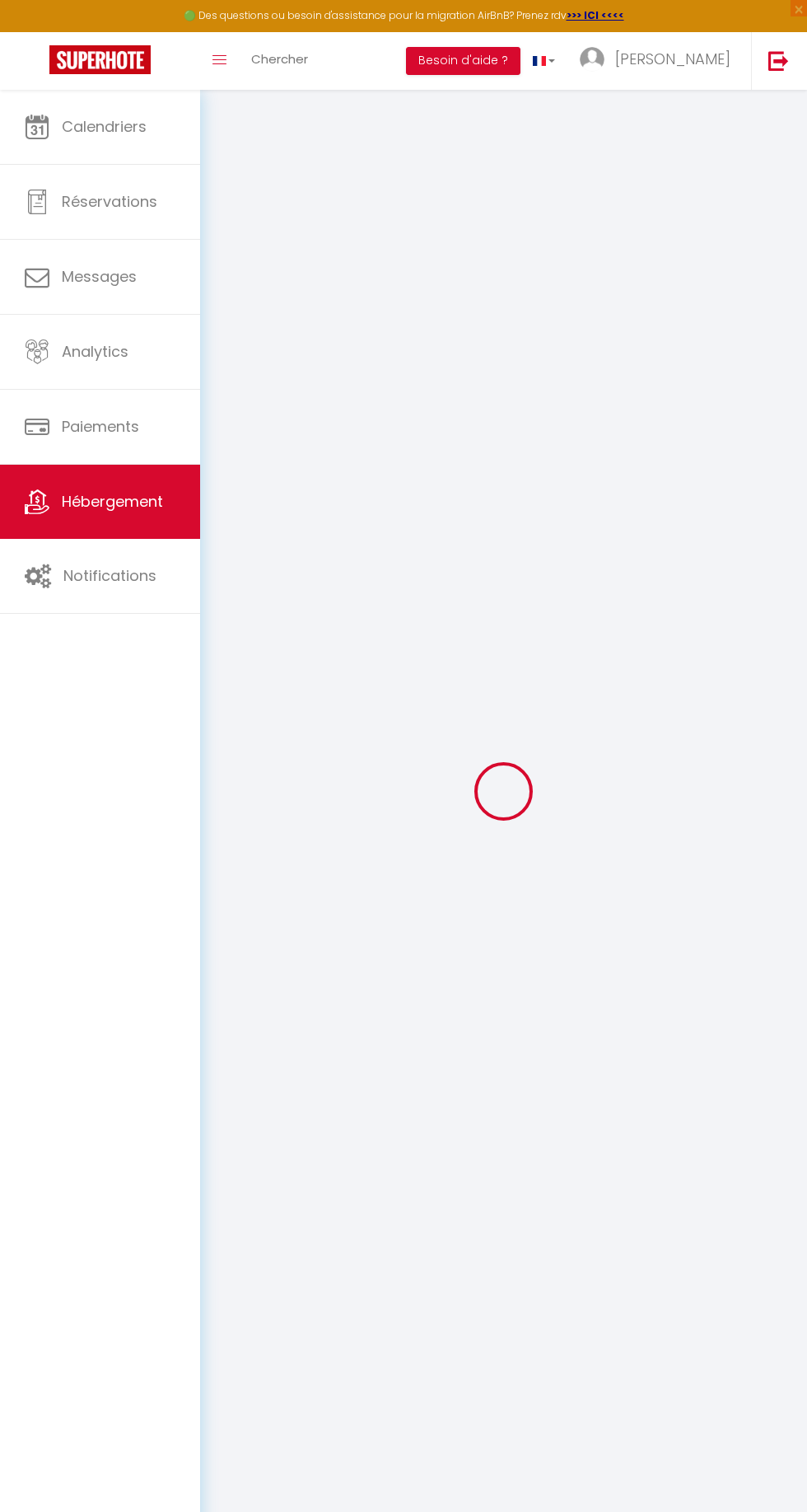
select select
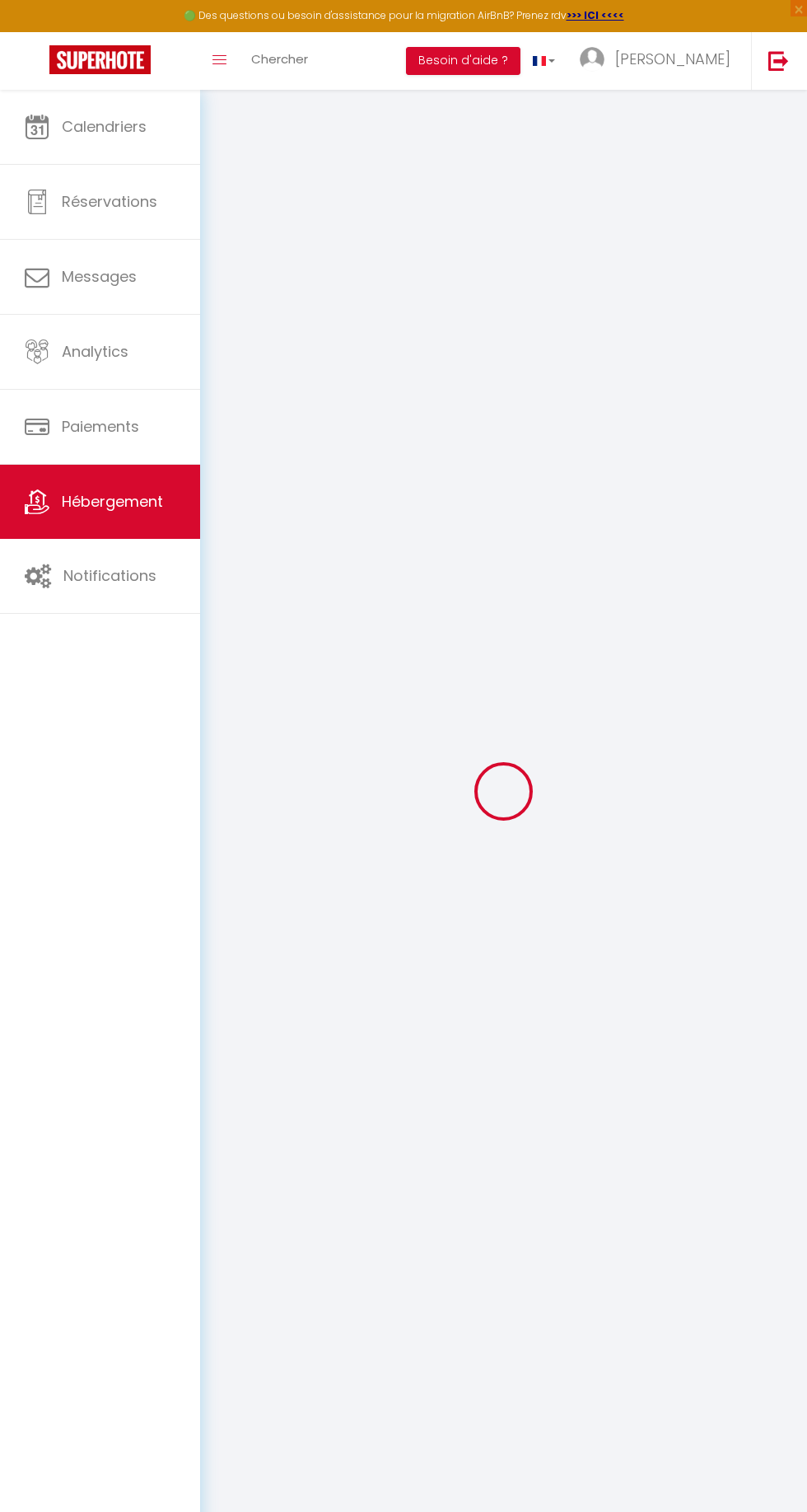
checkbox input "false"
select select
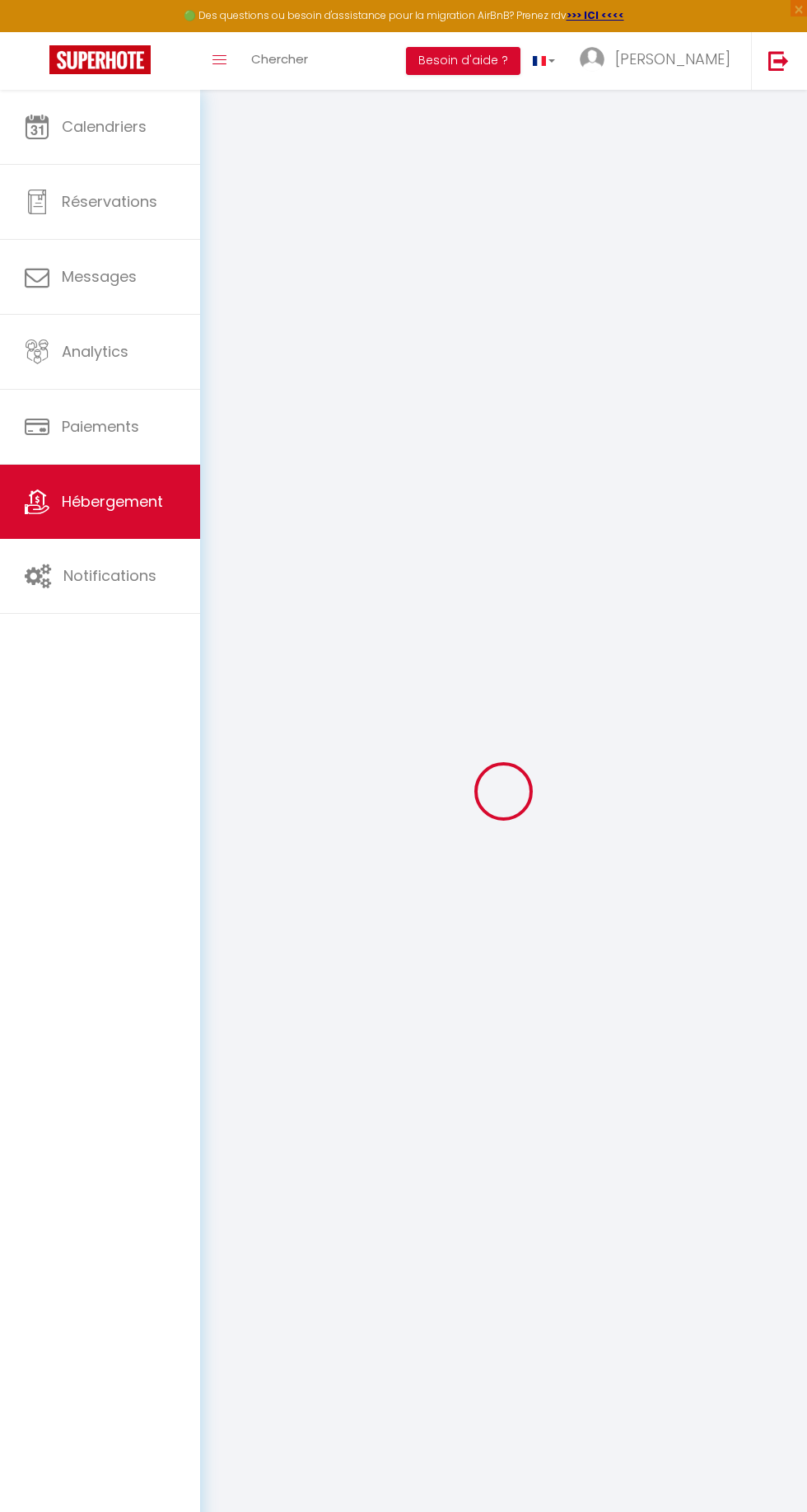
select select
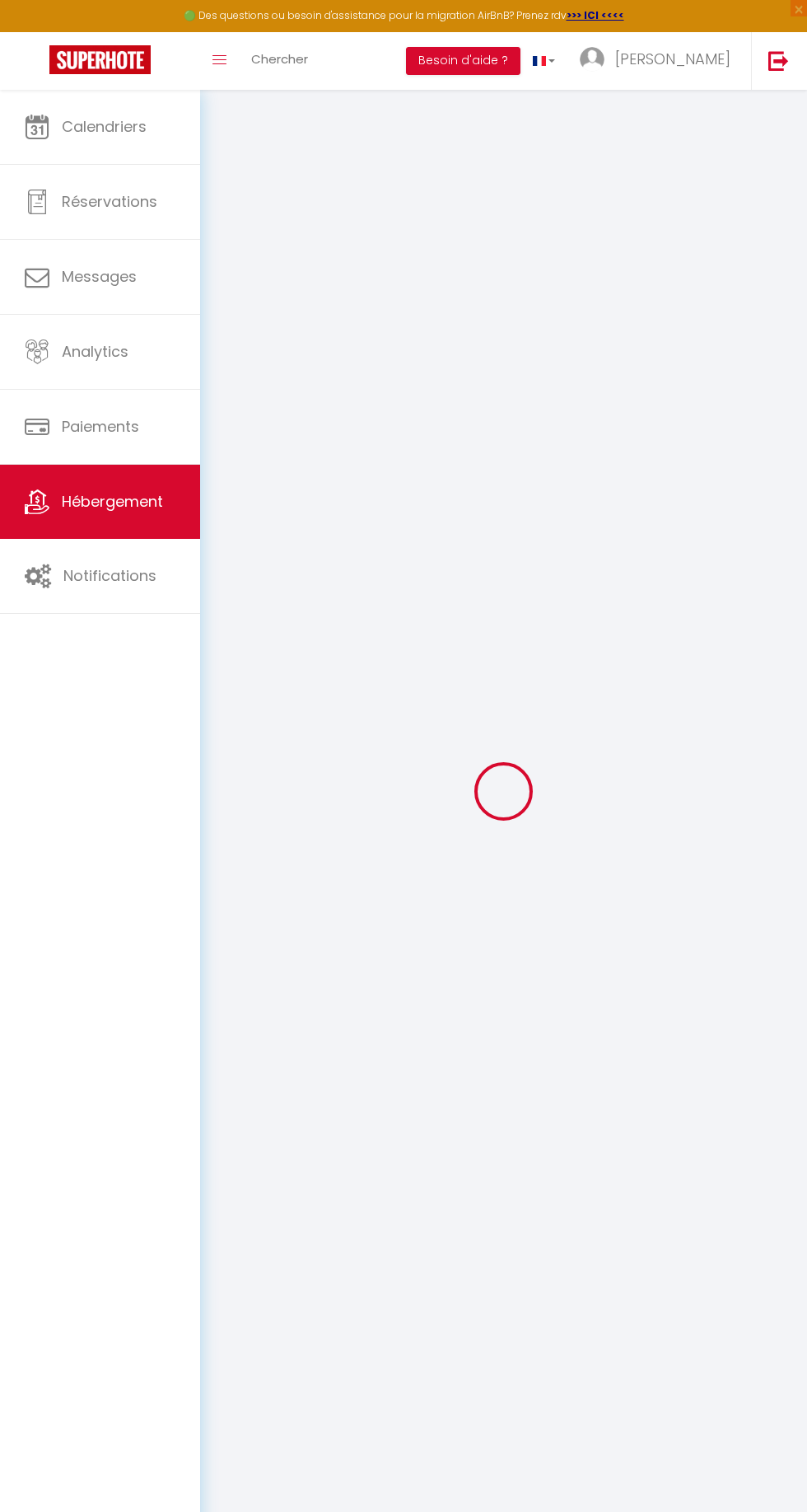
select select
checkbox input "false"
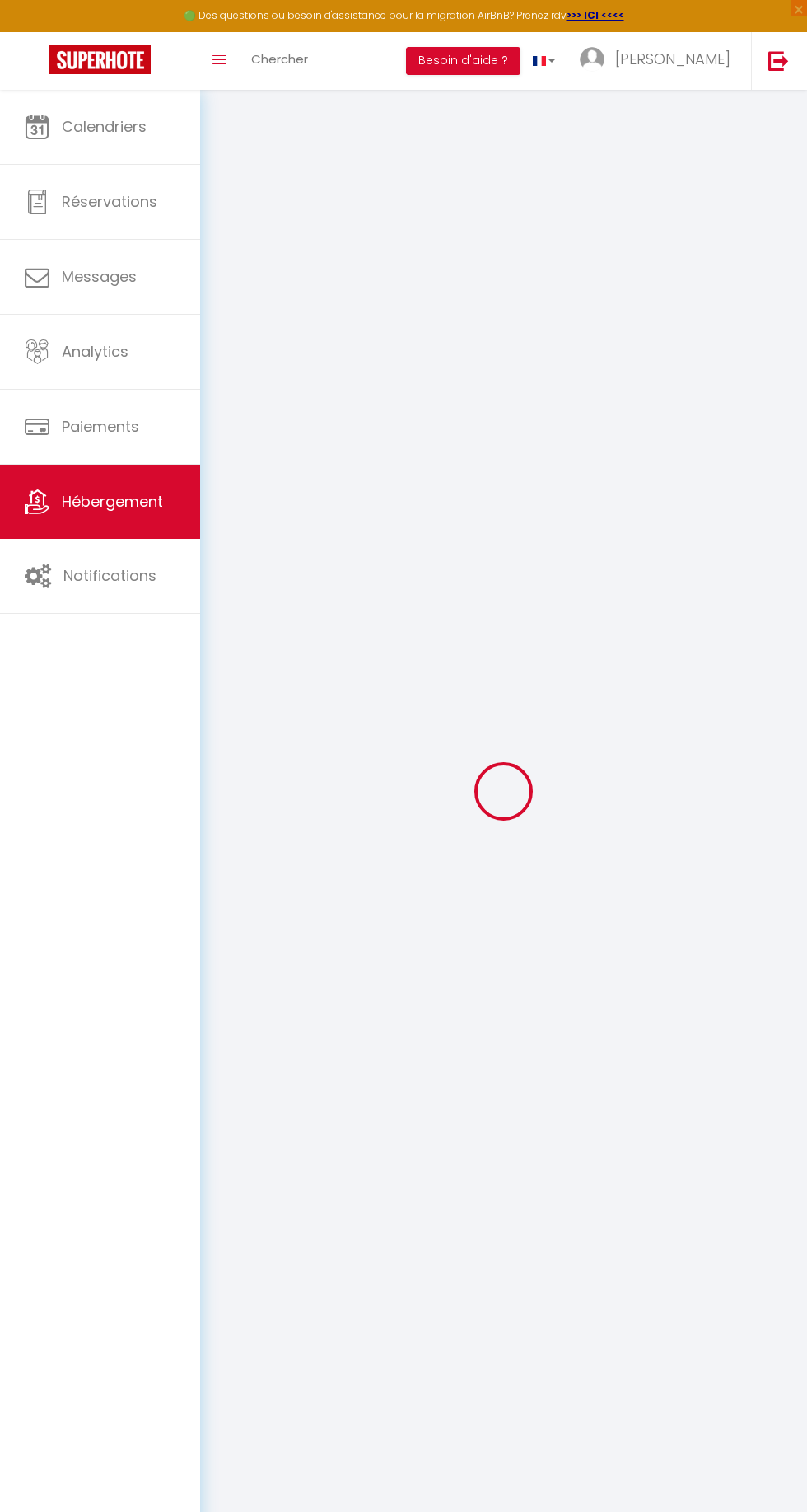
checkbox input "false"
select select
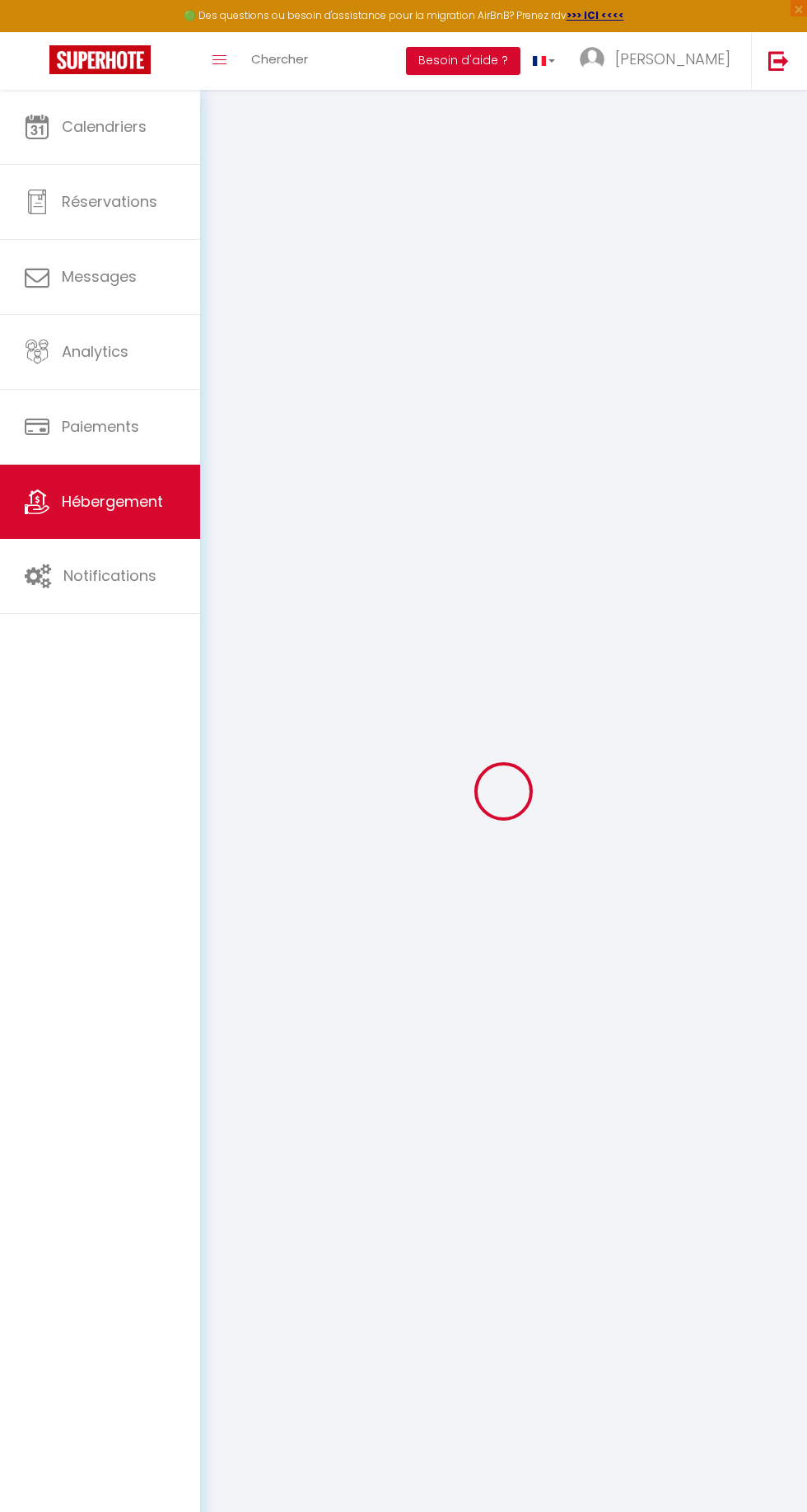
select select
checkbox input "false"
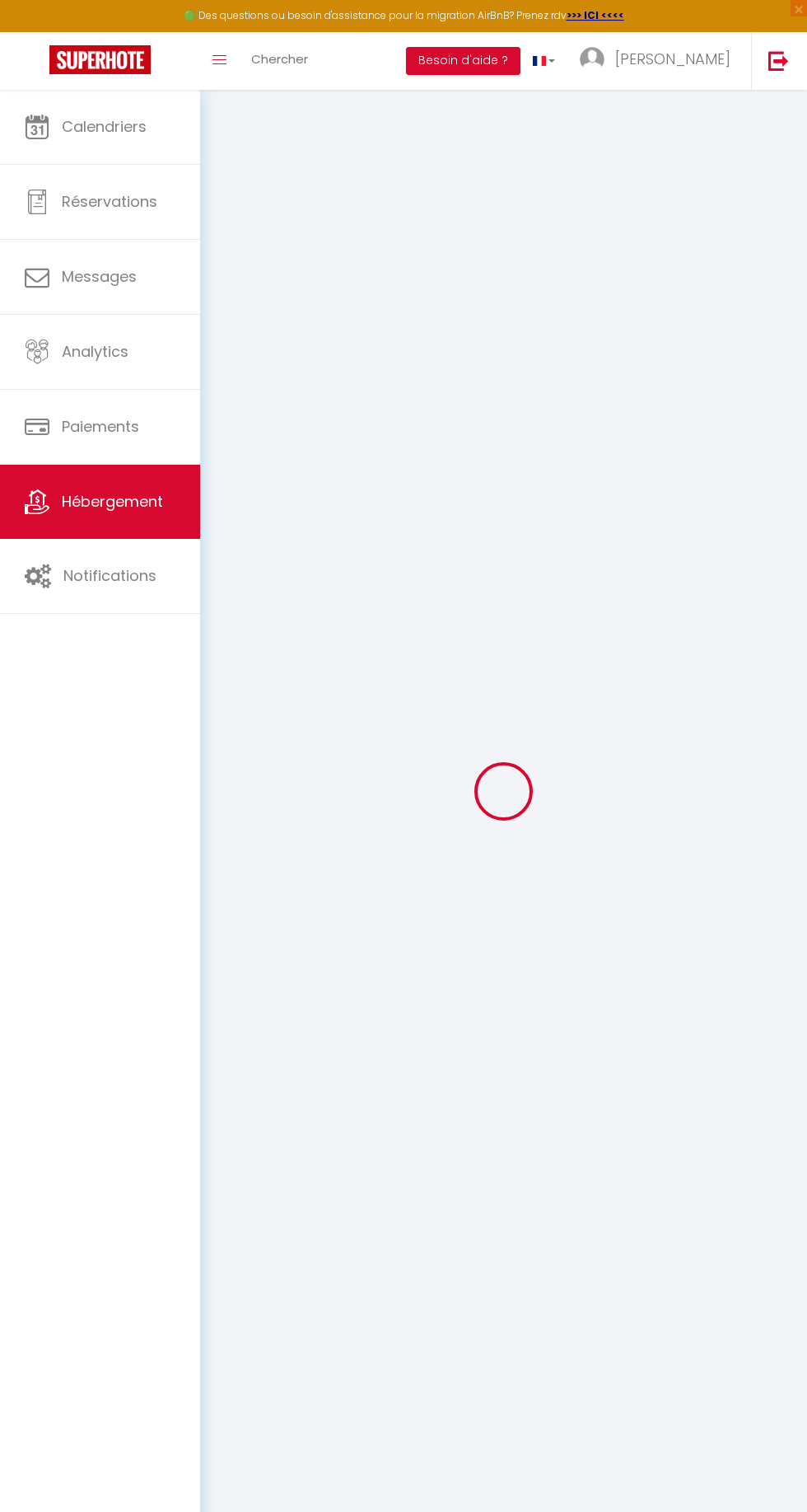
checkbox input "false"
select select
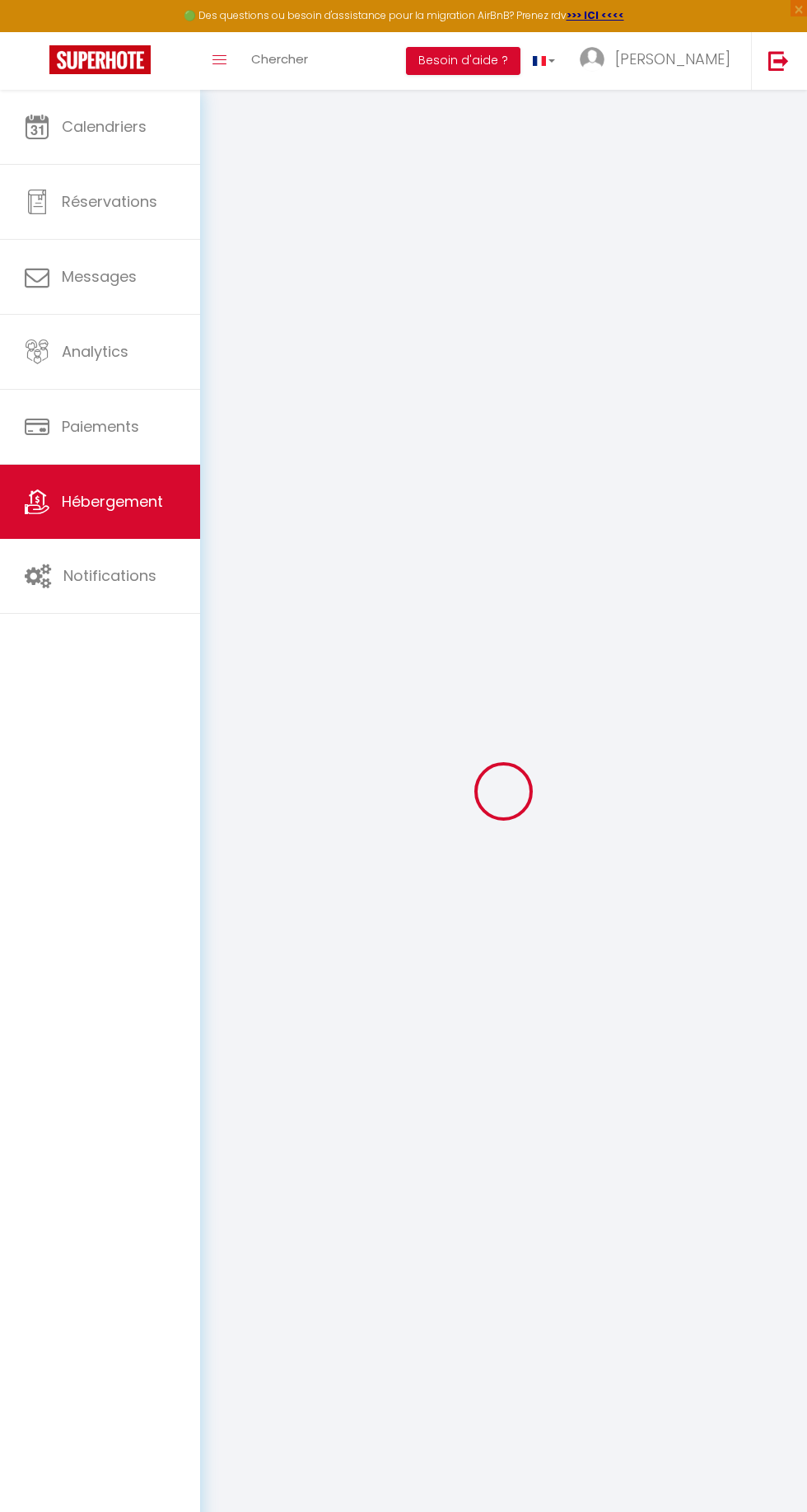
type input "[GEOGRAPHIC_DATA] · Évasion à [GEOGRAPHIC_DATA] près de [GEOGRAPHIC_DATA]"
type input "Fatima"
select select "condominium"
select select "6"
select select "3"
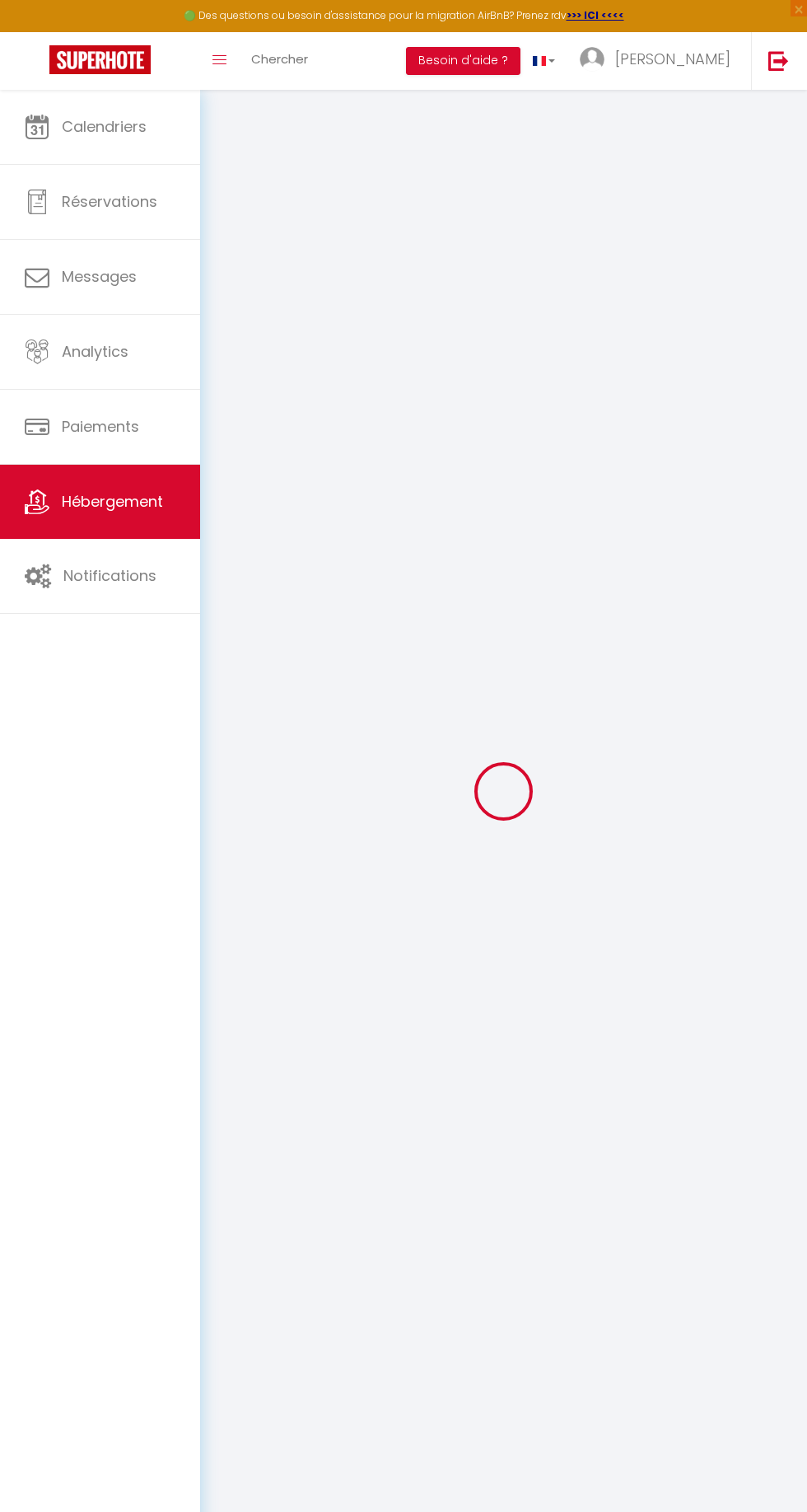
select select "2"
type input "75"
type input "20"
select select
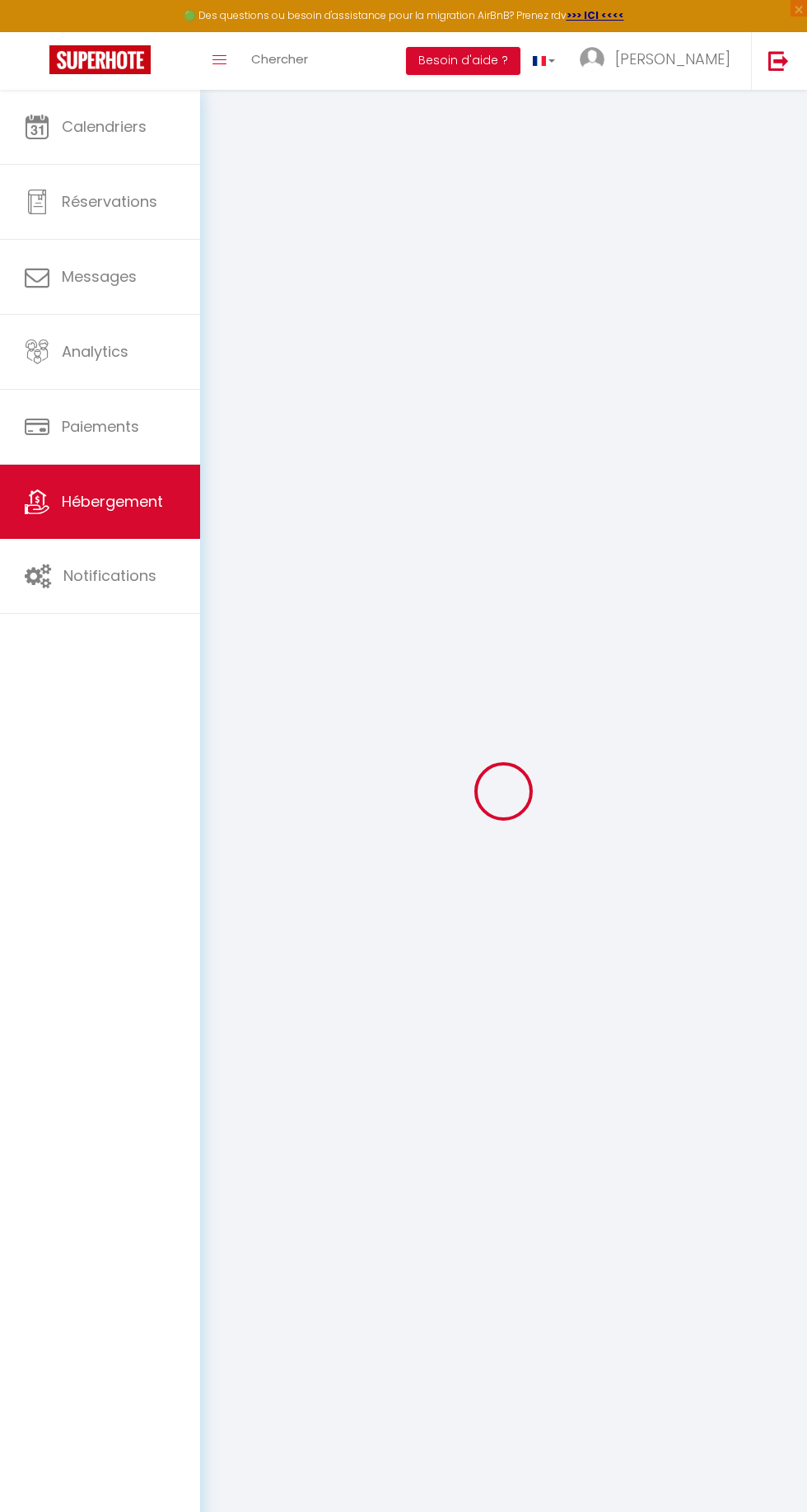
select select
type input "Moulay Ismai"
type input "90060"
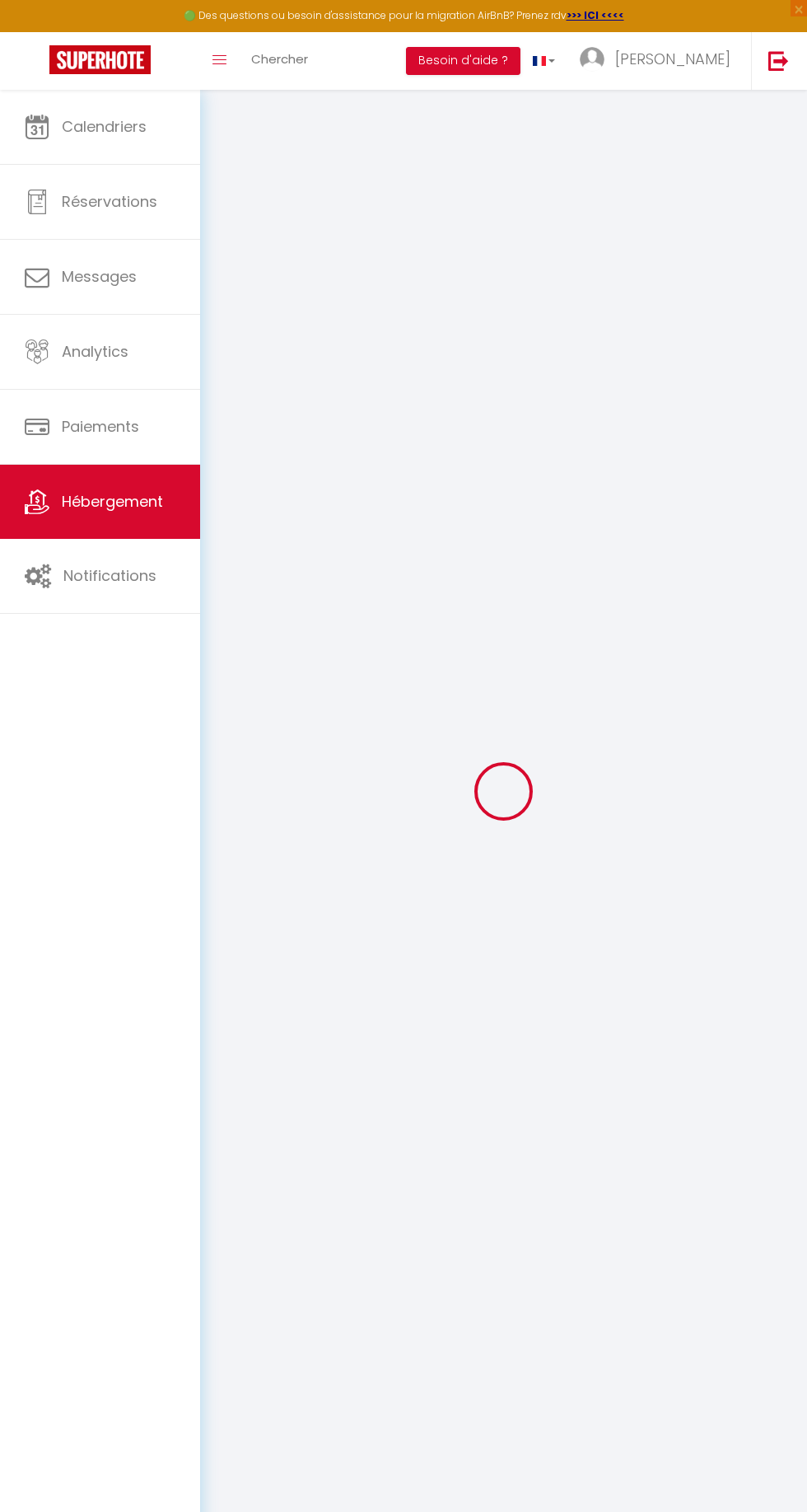
type input "Tanger"
select select "146"
type input "[EMAIL_ADDRESS][DOMAIN_NAME]"
select select
checkbox input "false"
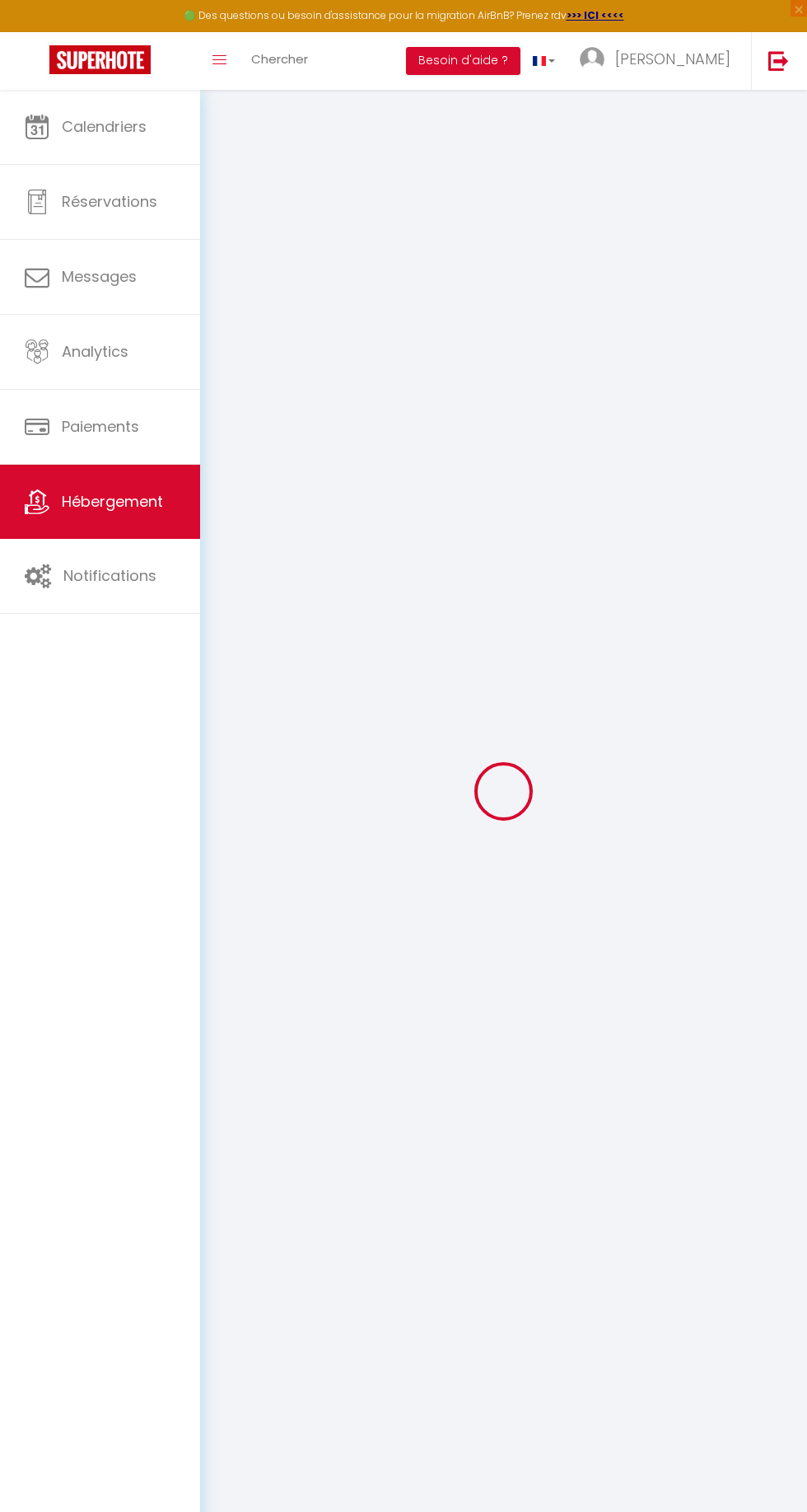
checkbox input "false"
type input "0"
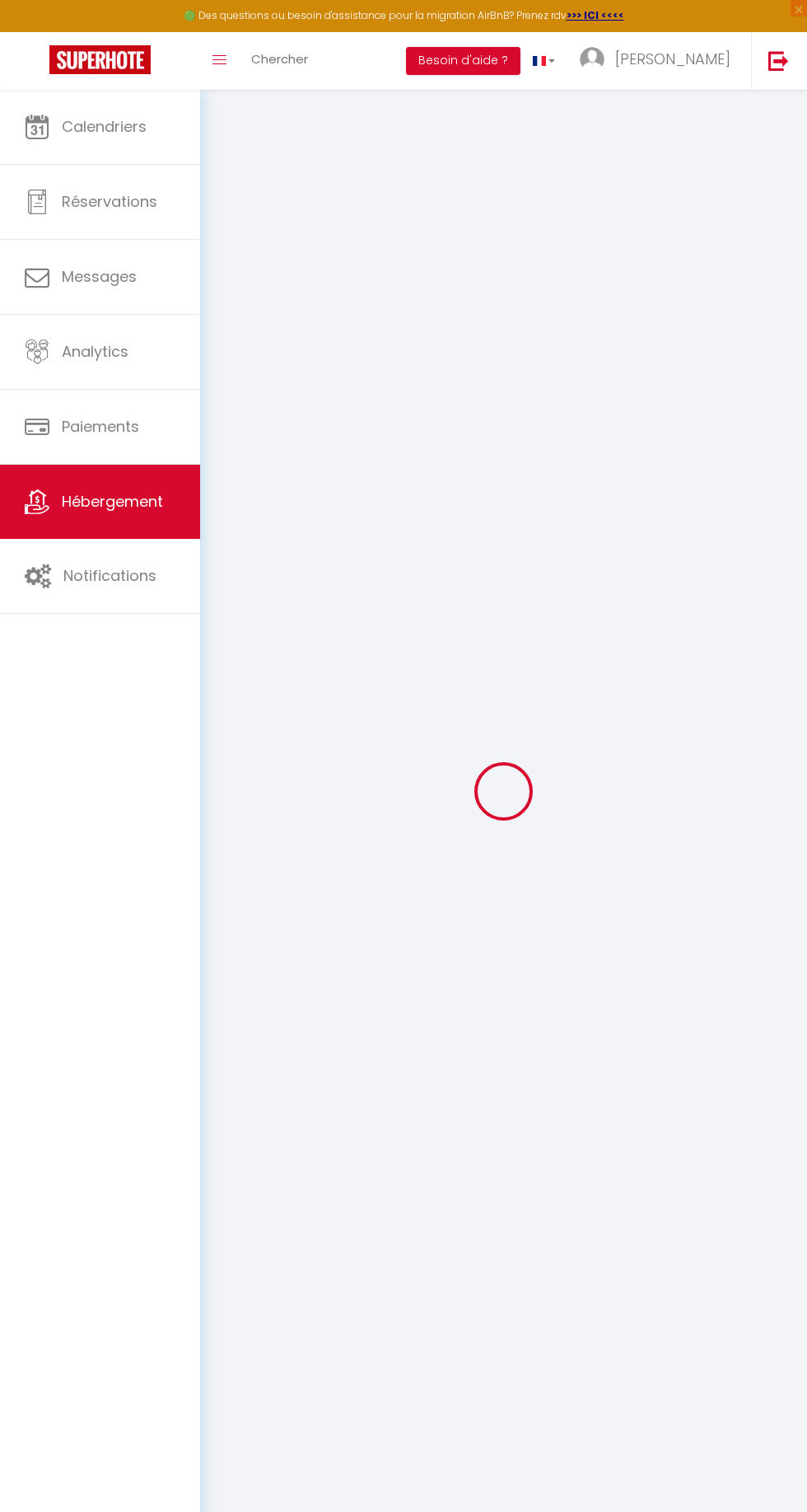
type input "0"
select select
checkbox input "false"
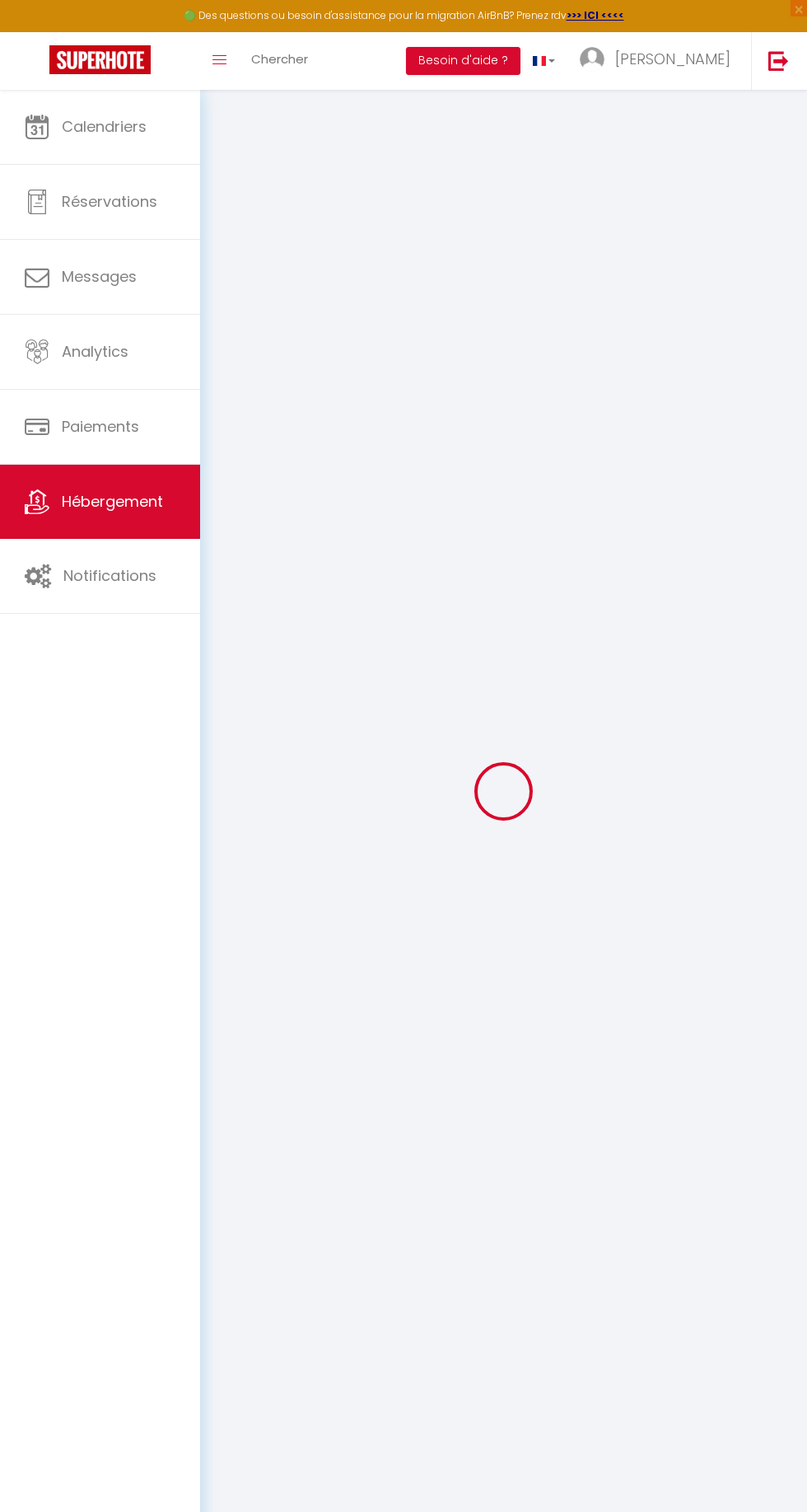
checkbox input "false"
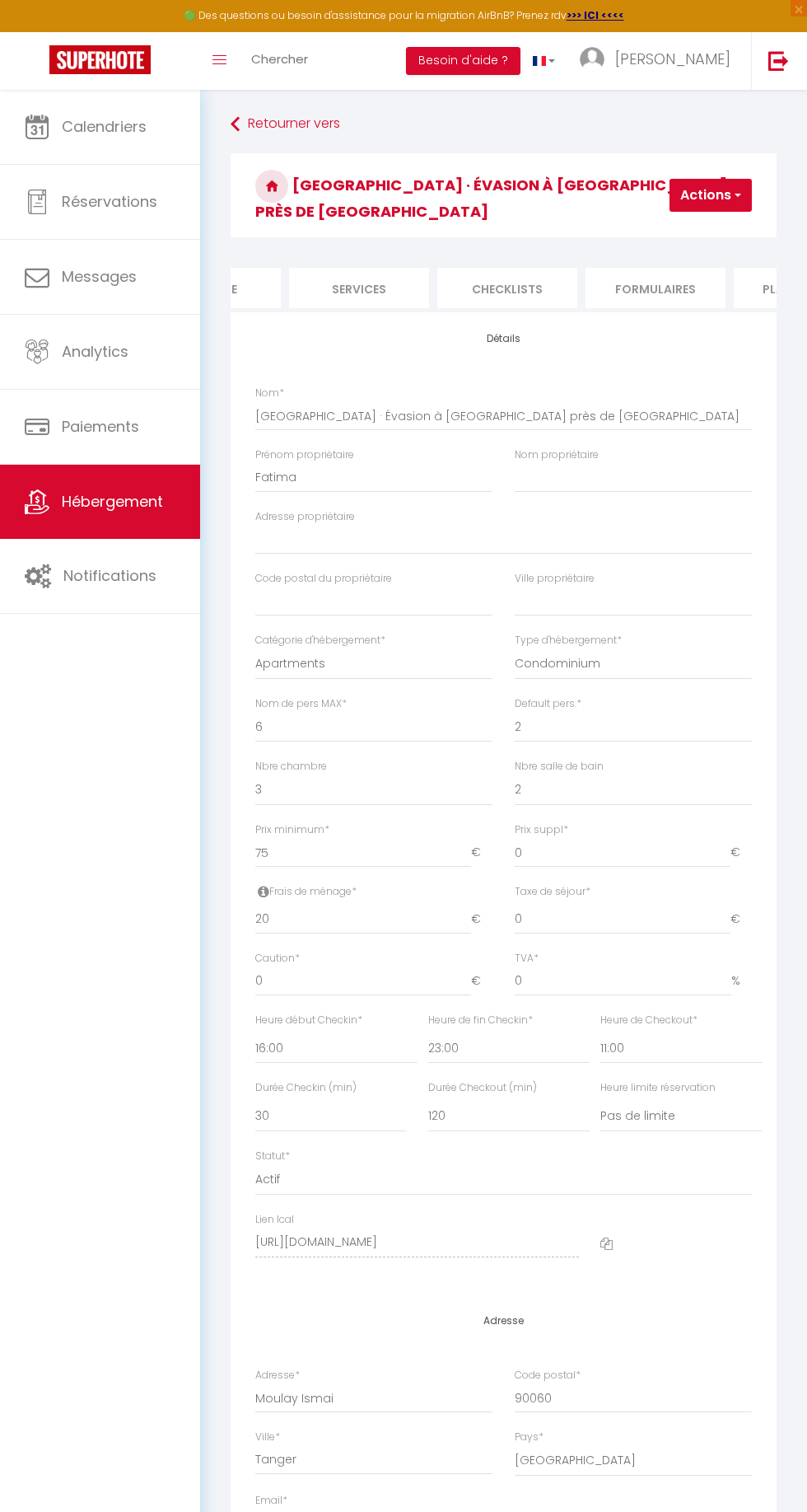
scroll to position [0, 383]
click at [370, 288] on li "Services" at bounding box center [363, 287] width 140 height 40
select select
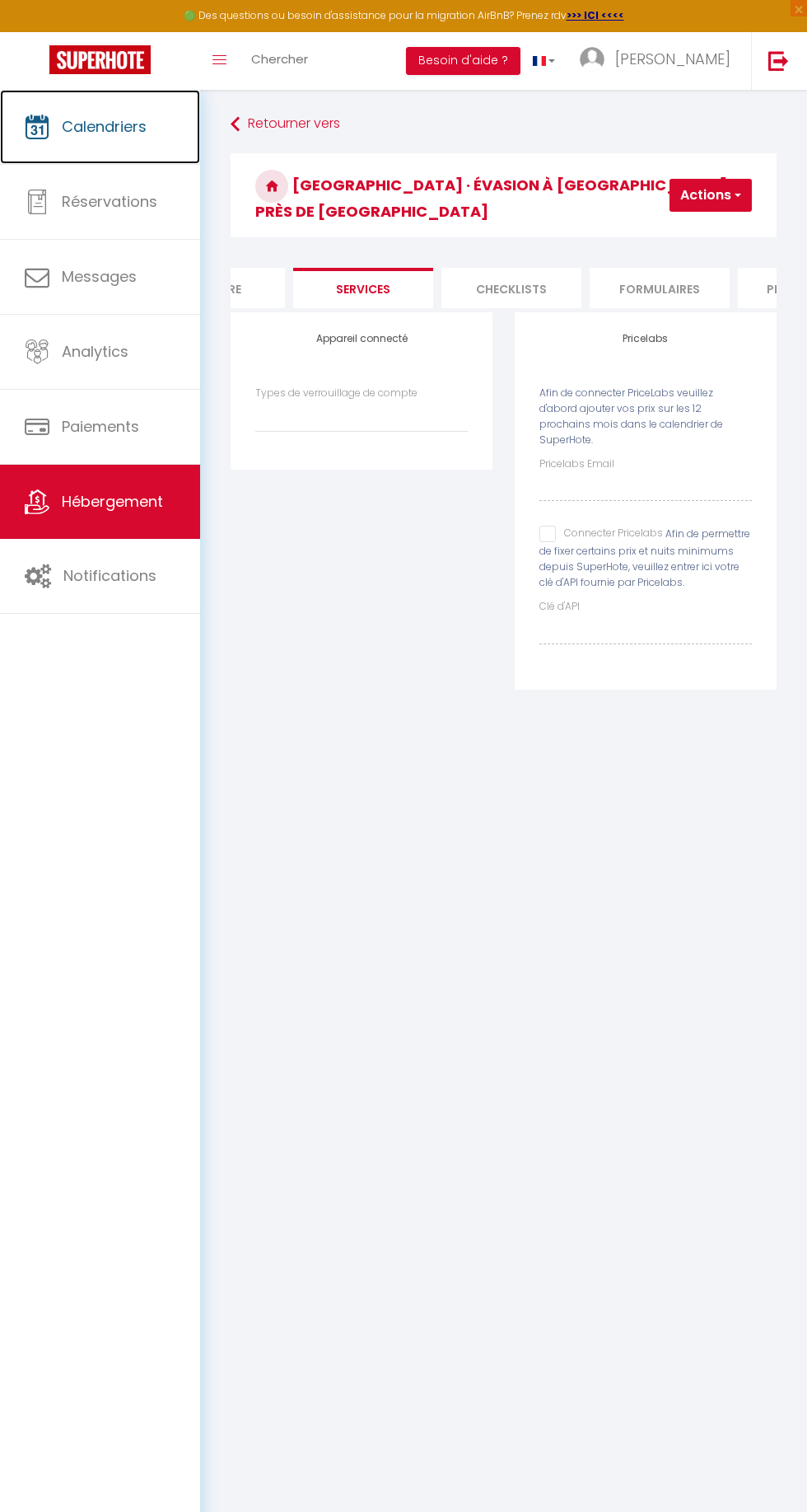
click at [107, 150] on link "Calendriers" at bounding box center [100, 127] width 201 height 74
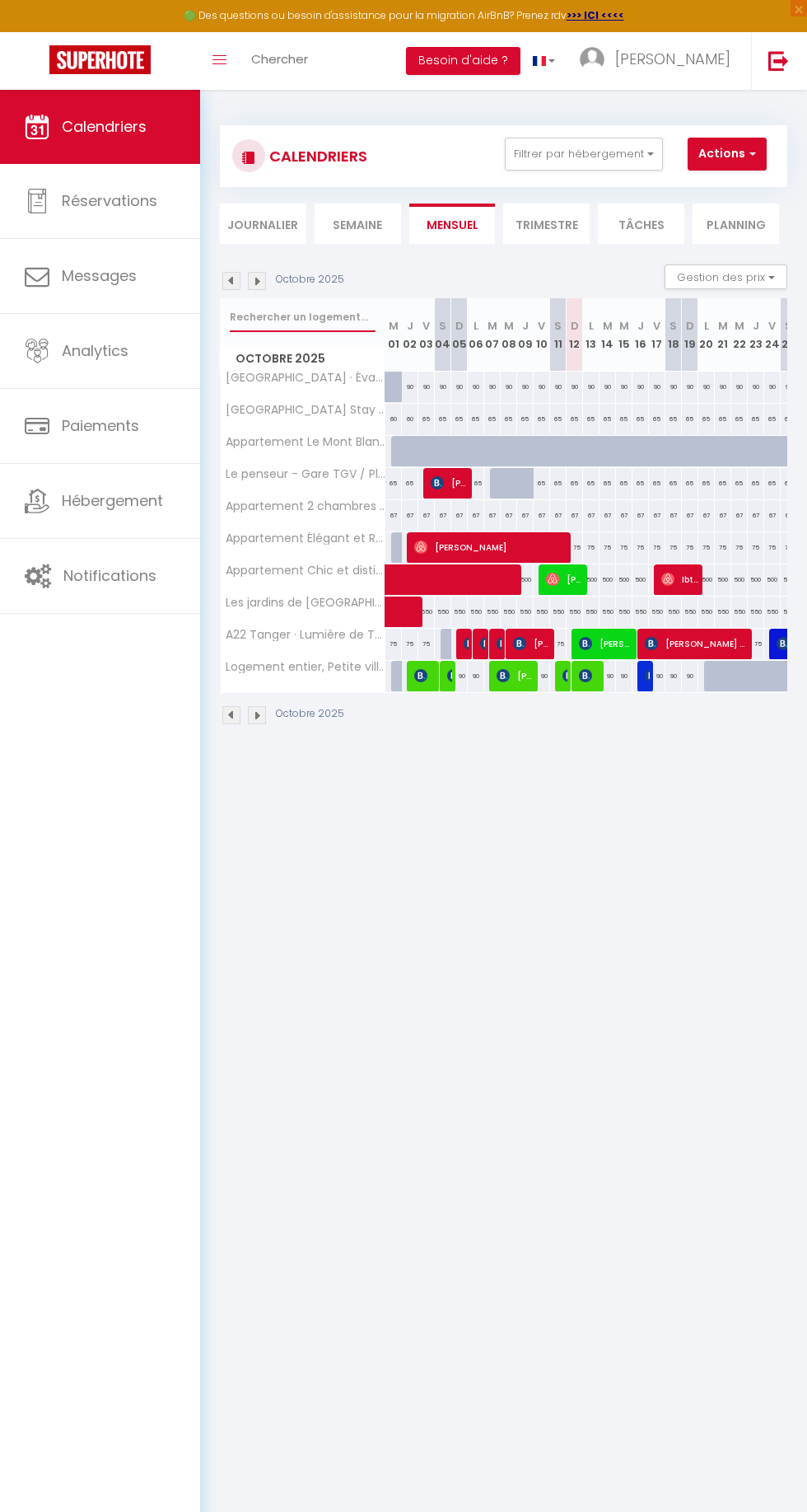
click at [276, 317] on input "text" at bounding box center [303, 317] width 146 height 29
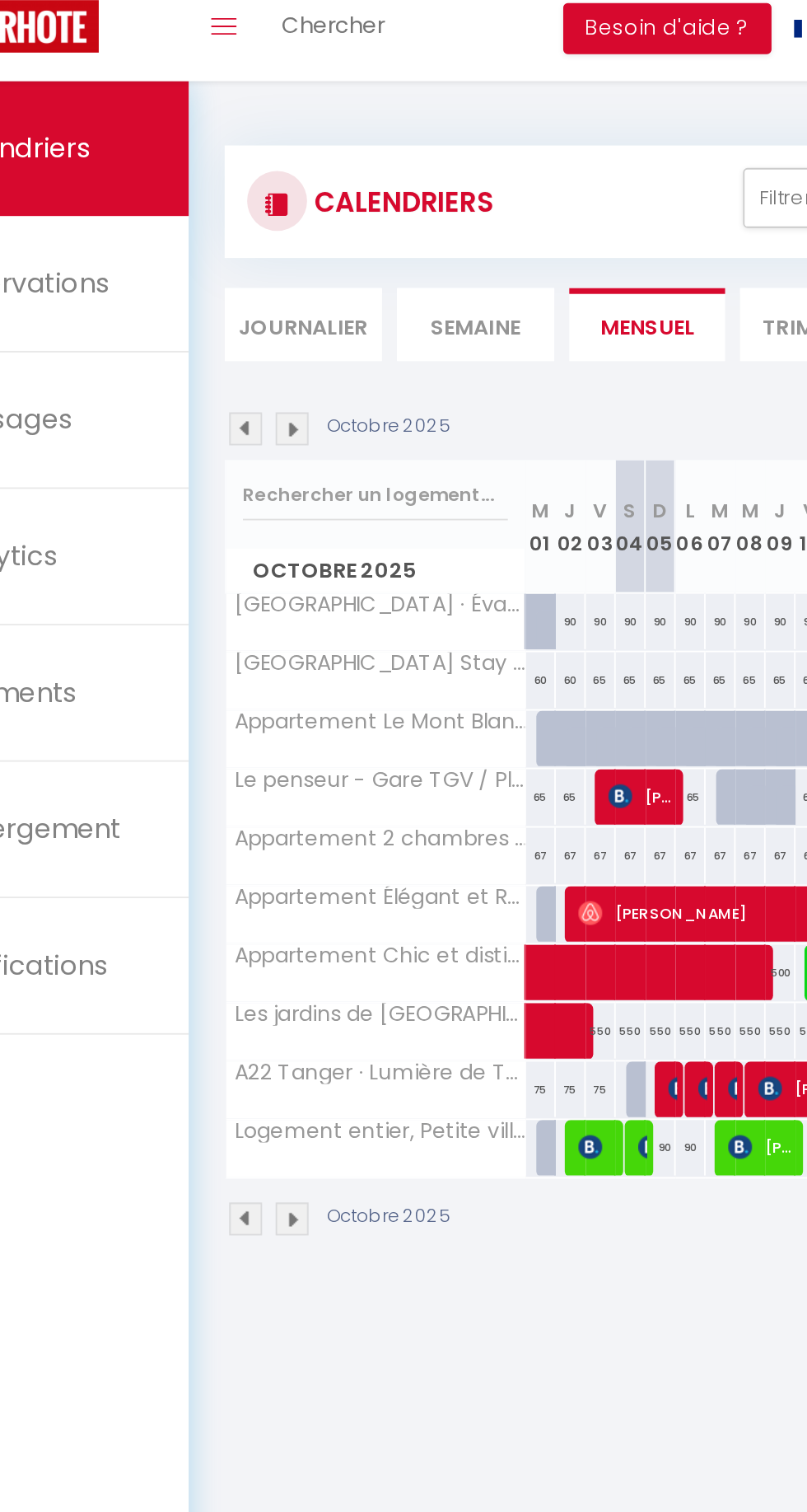
click at [380, 278] on div "Octobre 2025 Gestion des prix Nb Nuits minimum Règles Disponibilité" at bounding box center [503, 281] width 568 height 34
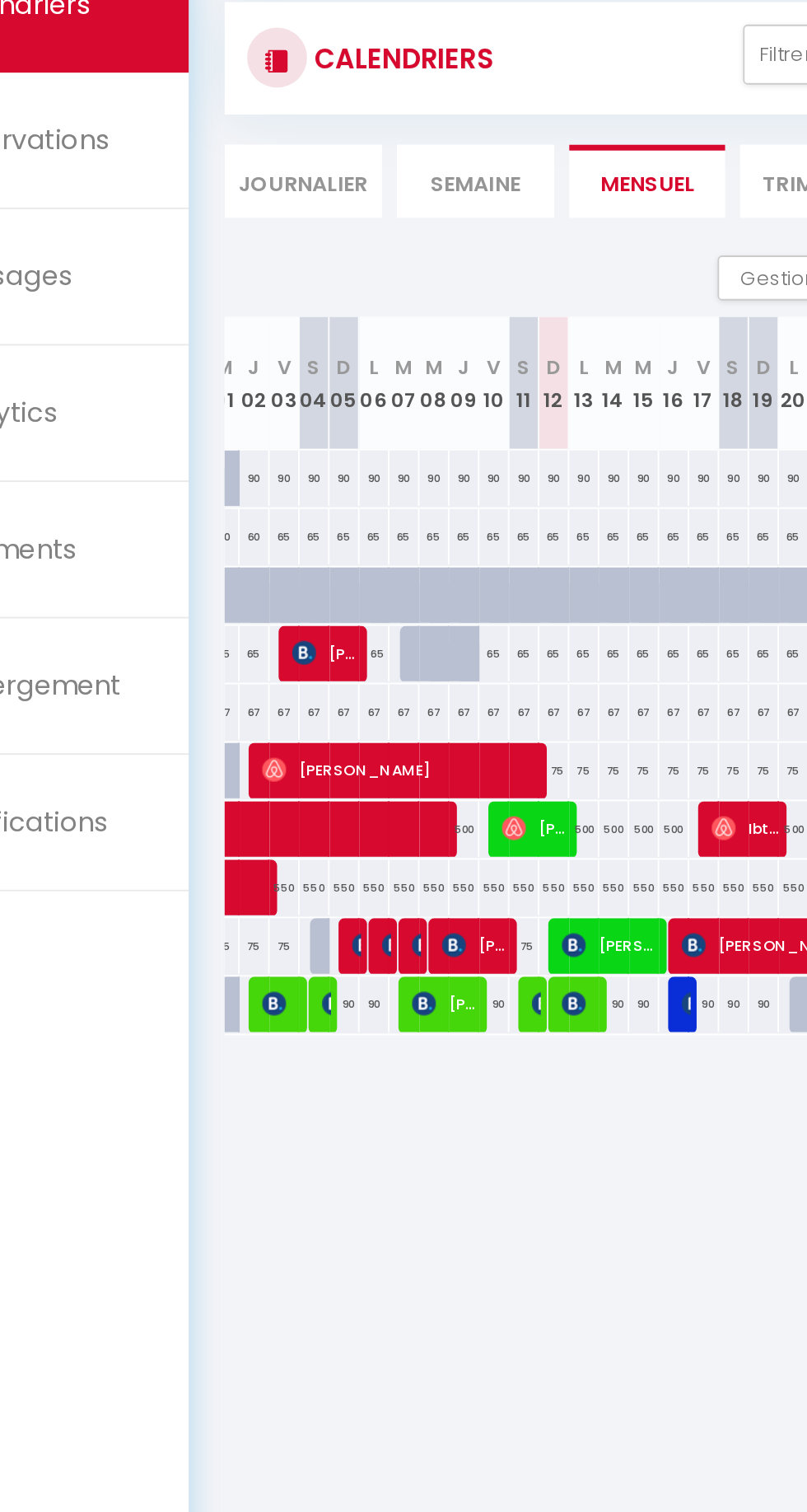
scroll to position [0, 223]
